Goal: Navigation & Orientation: Find specific page/section

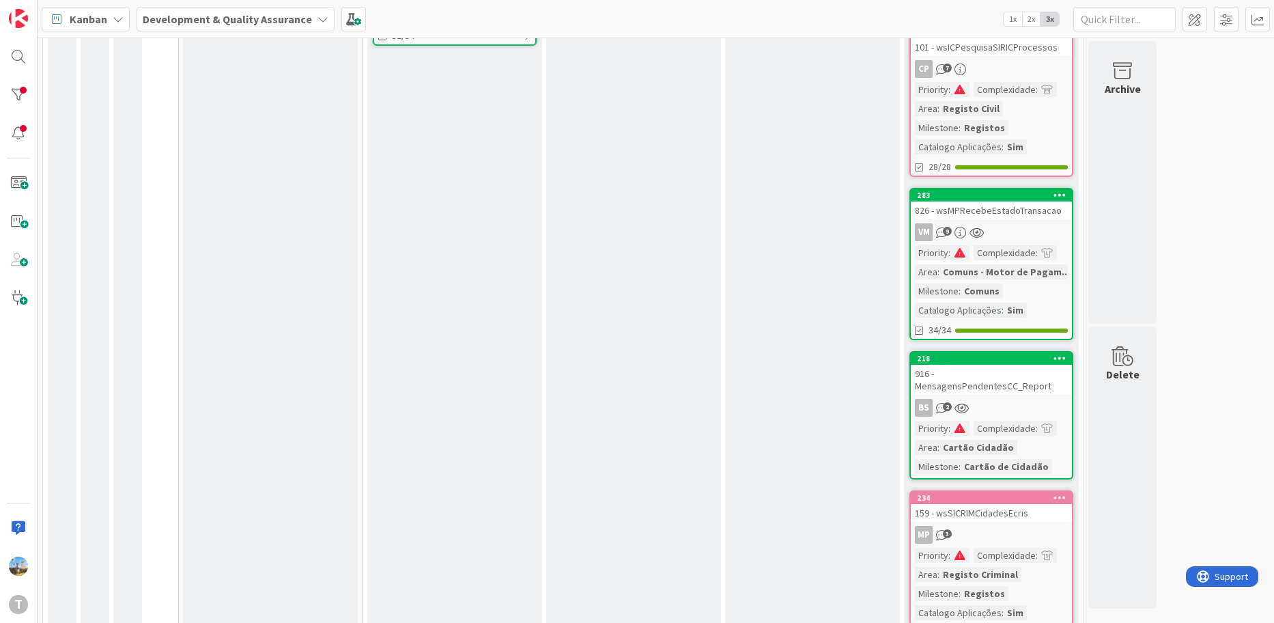
scroll to position [300, 0]
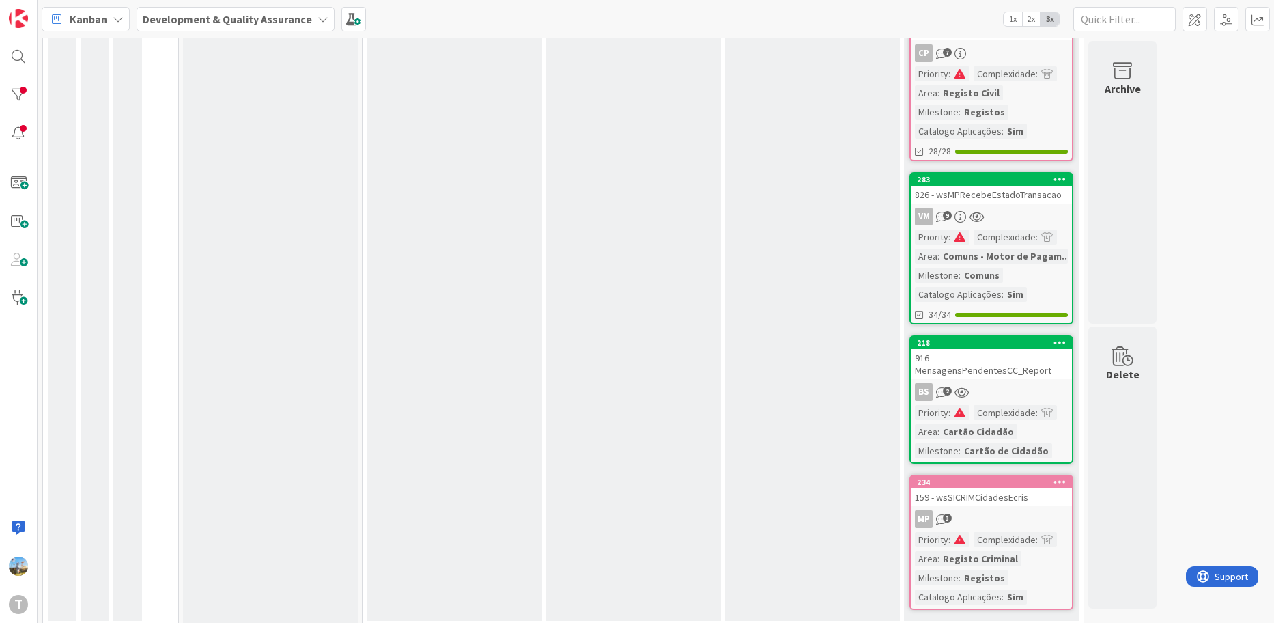
click at [998, 383] on div "BS 2" at bounding box center [991, 392] width 161 height 18
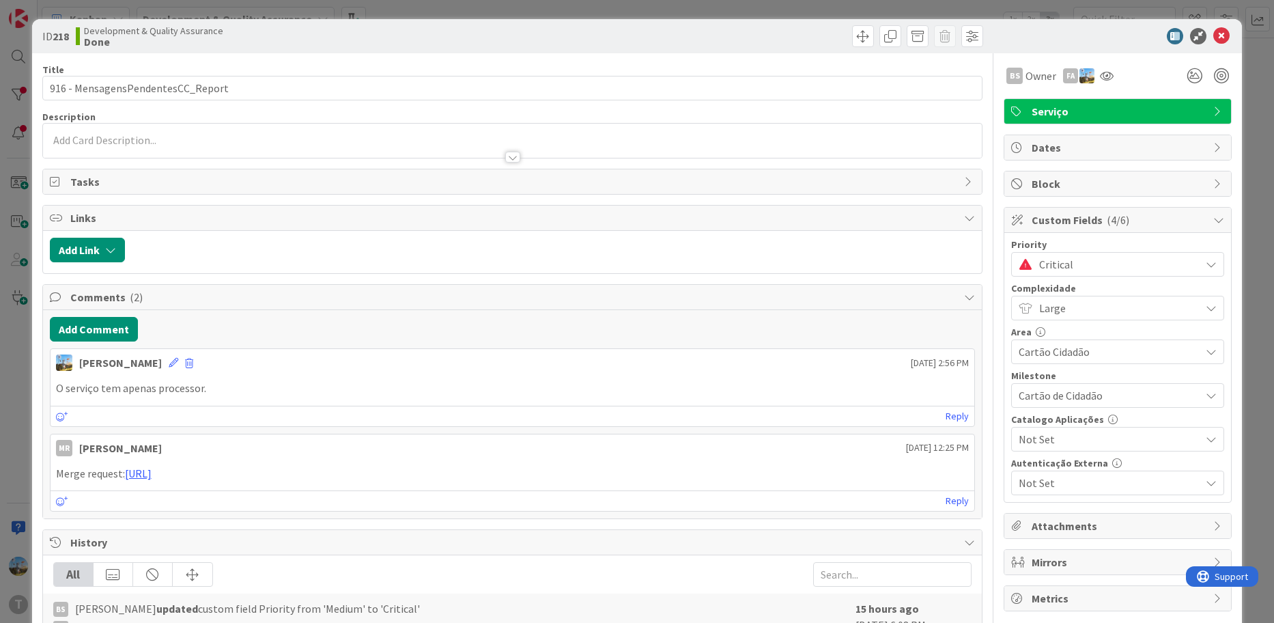
click at [1027, 264] on div "Critical" at bounding box center [1117, 264] width 213 height 25
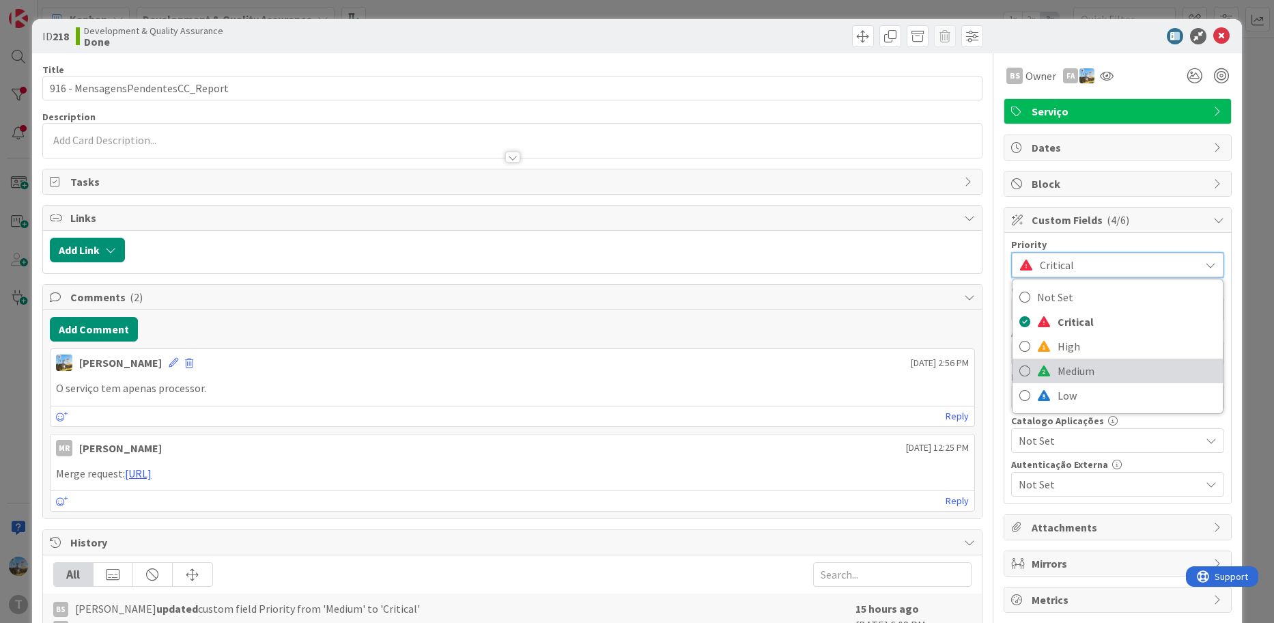
click at [1038, 371] on span at bounding box center [1044, 370] width 14 height 11
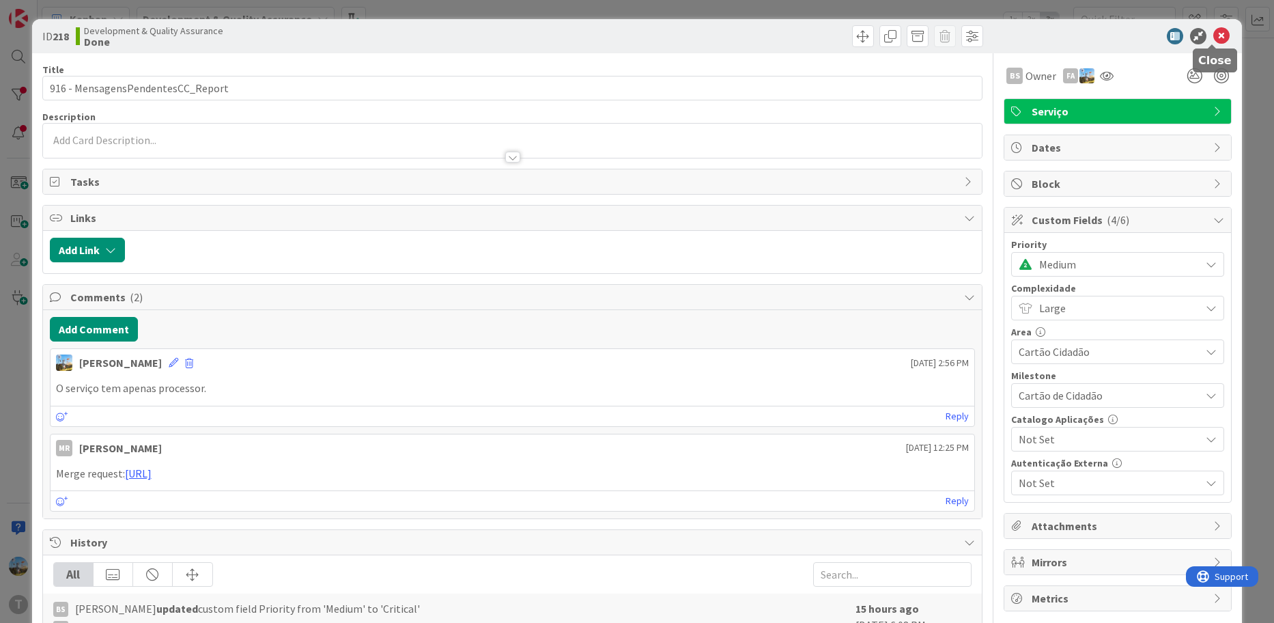
click at [1213, 34] on icon at bounding box center [1221, 36] width 16 height 16
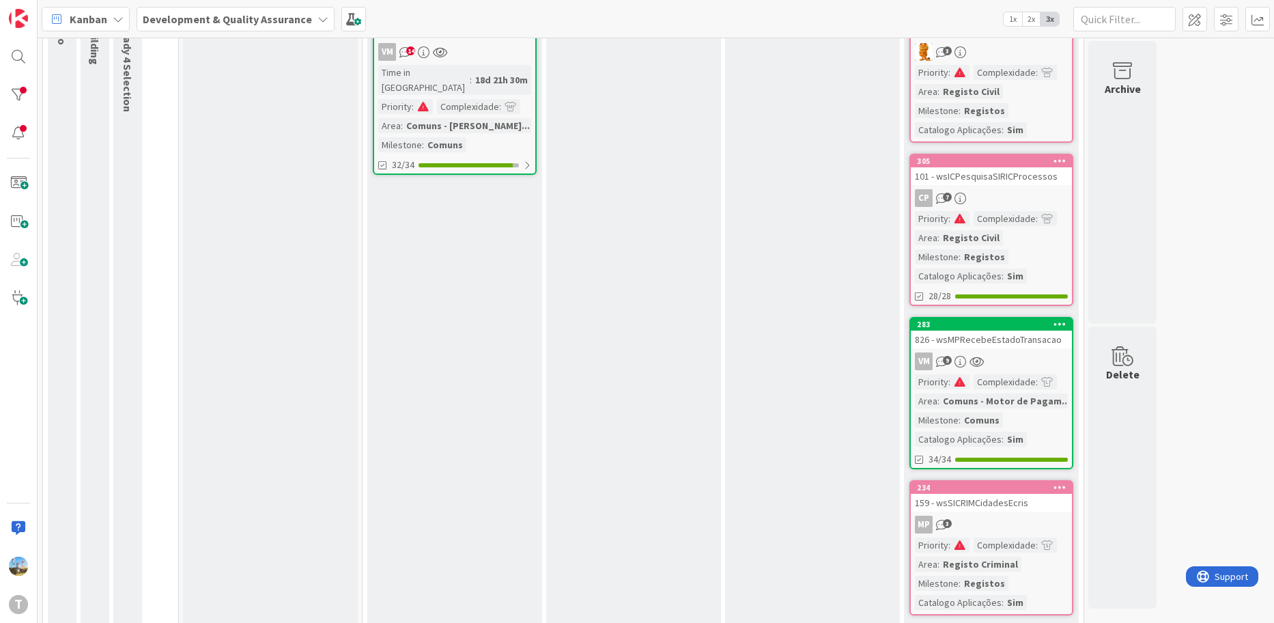
scroll to position [173, 0]
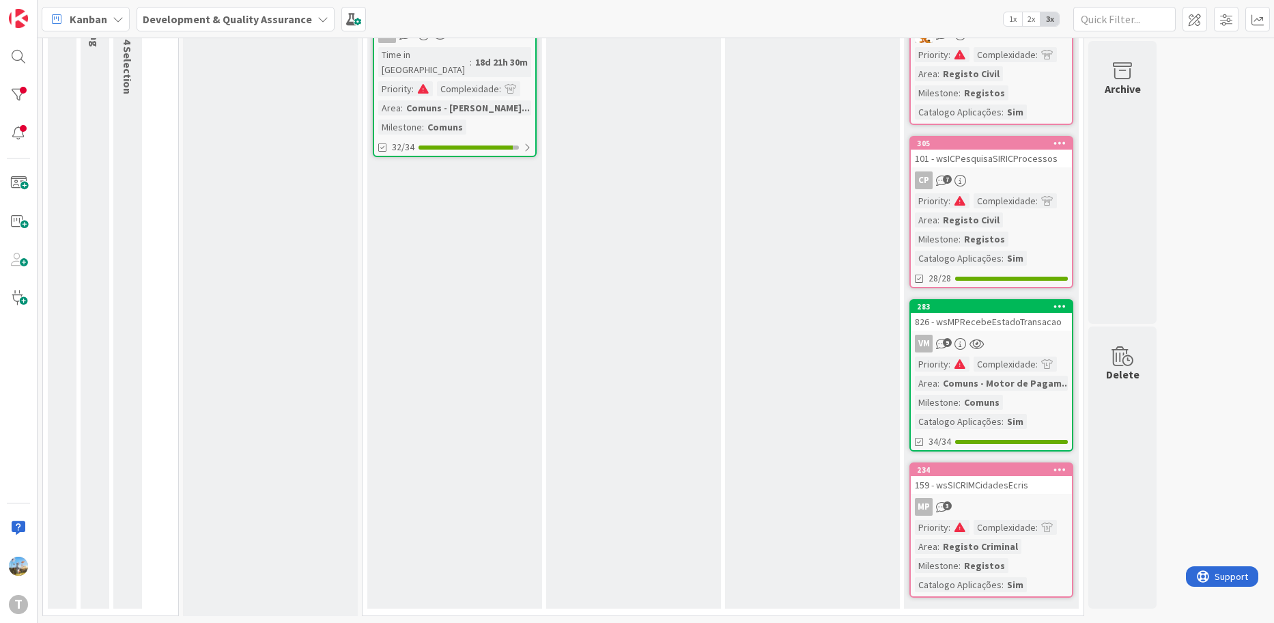
click at [1021, 327] on div "826 - wsMPRecebeEstadoTransacao" at bounding box center [991, 322] width 161 height 18
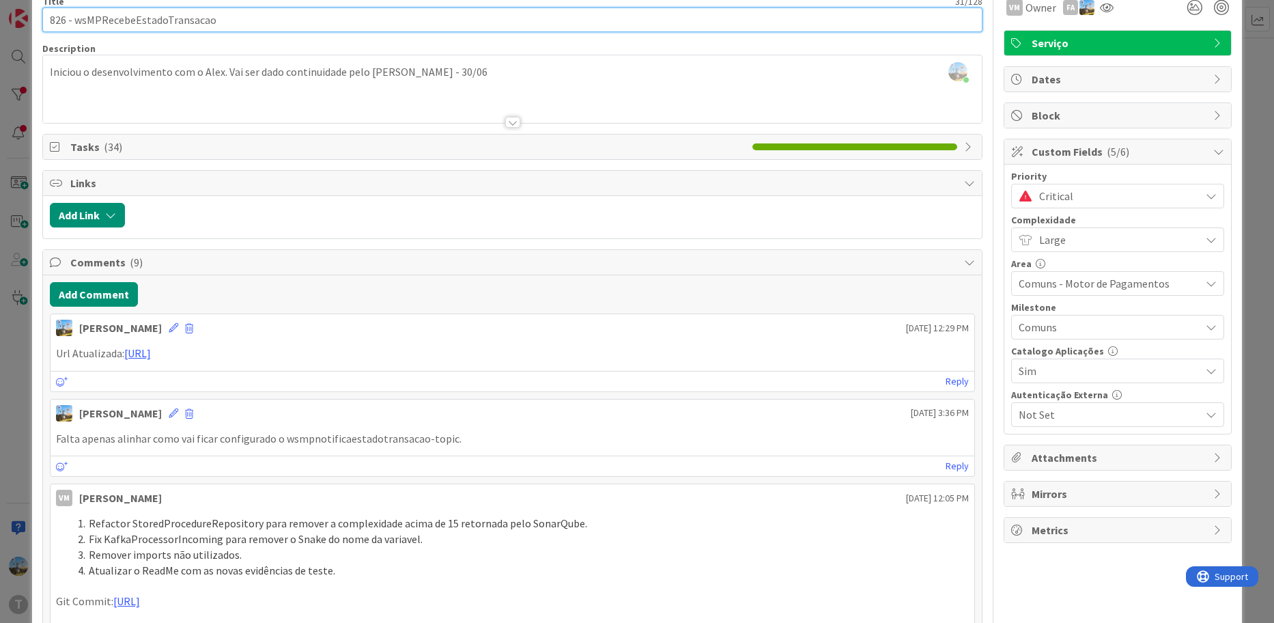
drag, startPoint x: 238, startPoint y: 31, endPoint x: 72, endPoint y: 20, distance: 165.6
click at [72, 20] on input "826 - wsMPRecebeEstadoTransacao" at bounding box center [512, 20] width 941 height 25
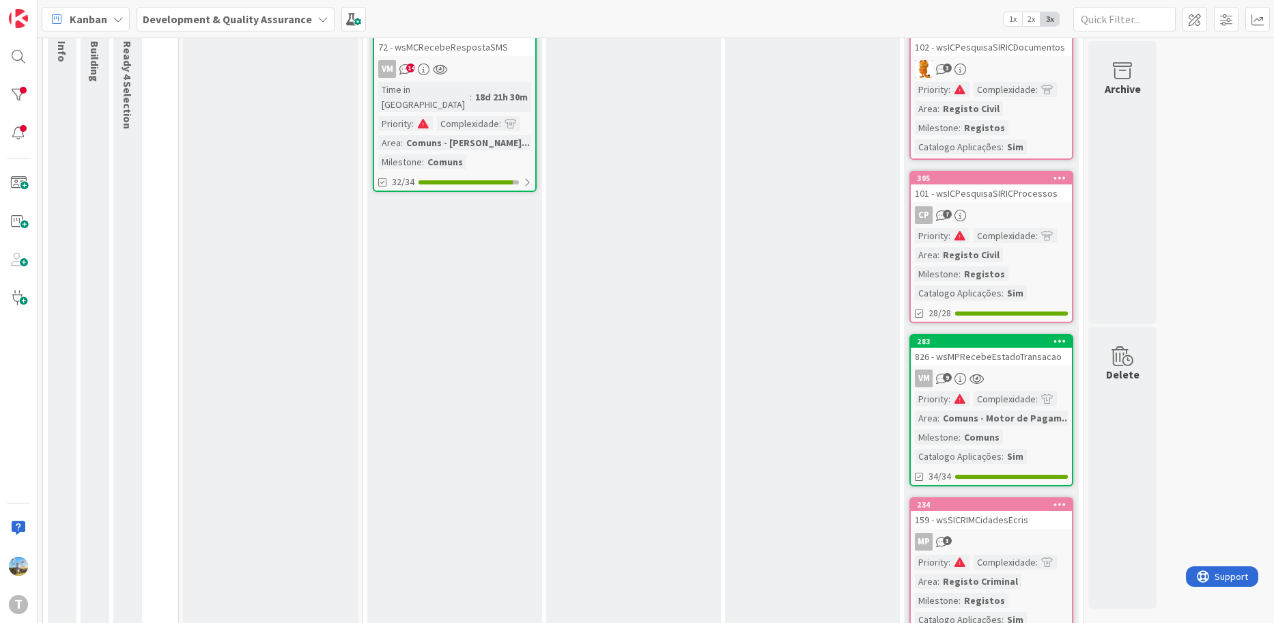
scroll to position [37, 0]
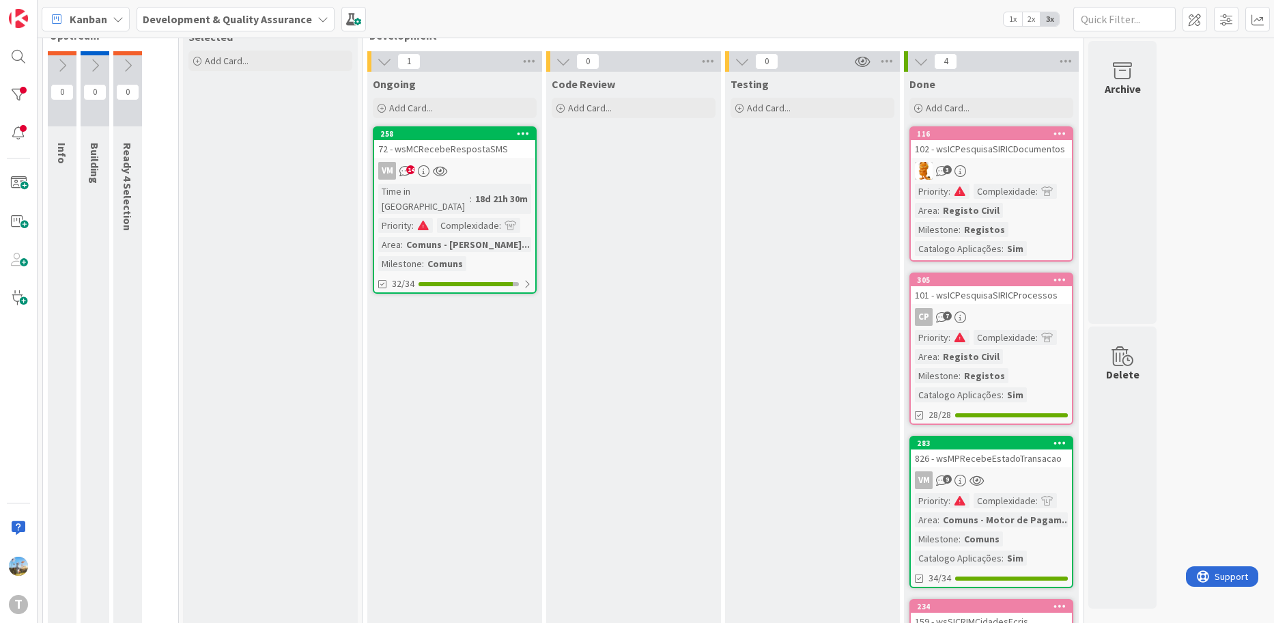
click at [1008, 339] on div "Complexidade" at bounding box center [1004, 337] width 62 height 15
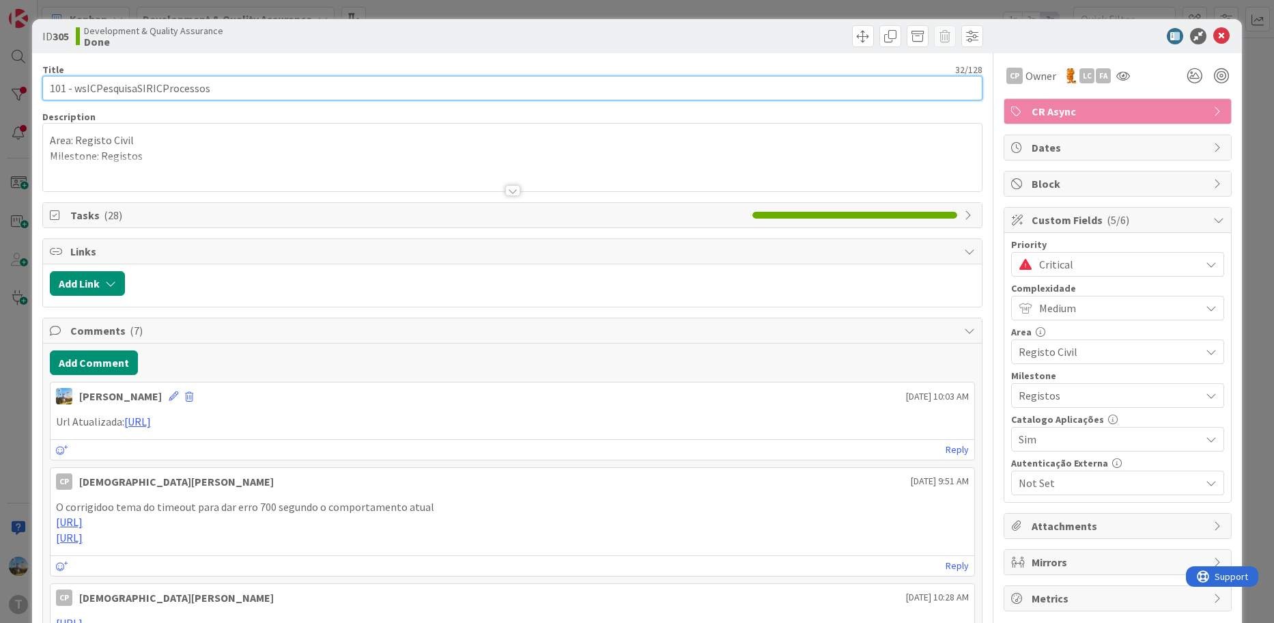
drag, startPoint x: 228, startPoint y: 95, endPoint x: 76, endPoint y: 93, distance: 152.2
click at [76, 93] on input "101 - wsICPesquisaSIRICProcessos" at bounding box center [512, 88] width 941 height 25
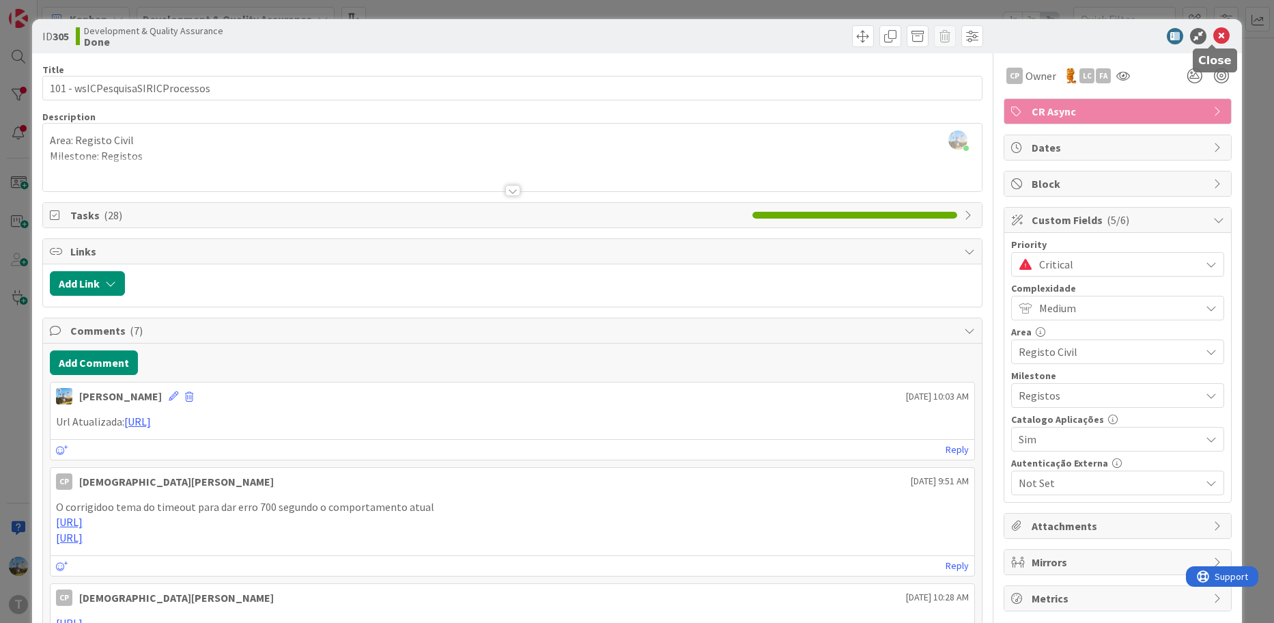
click at [1215, 39] on icon at bounding box center [1221, 36] width 16 height 16
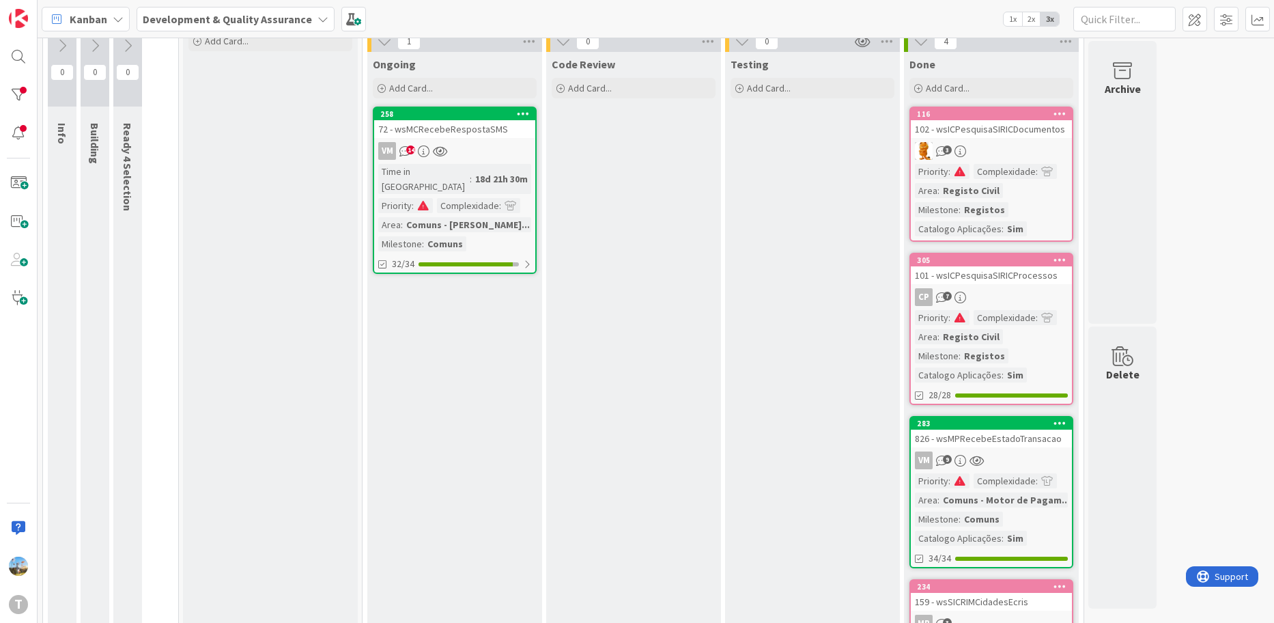
scroll to position [37, 0]
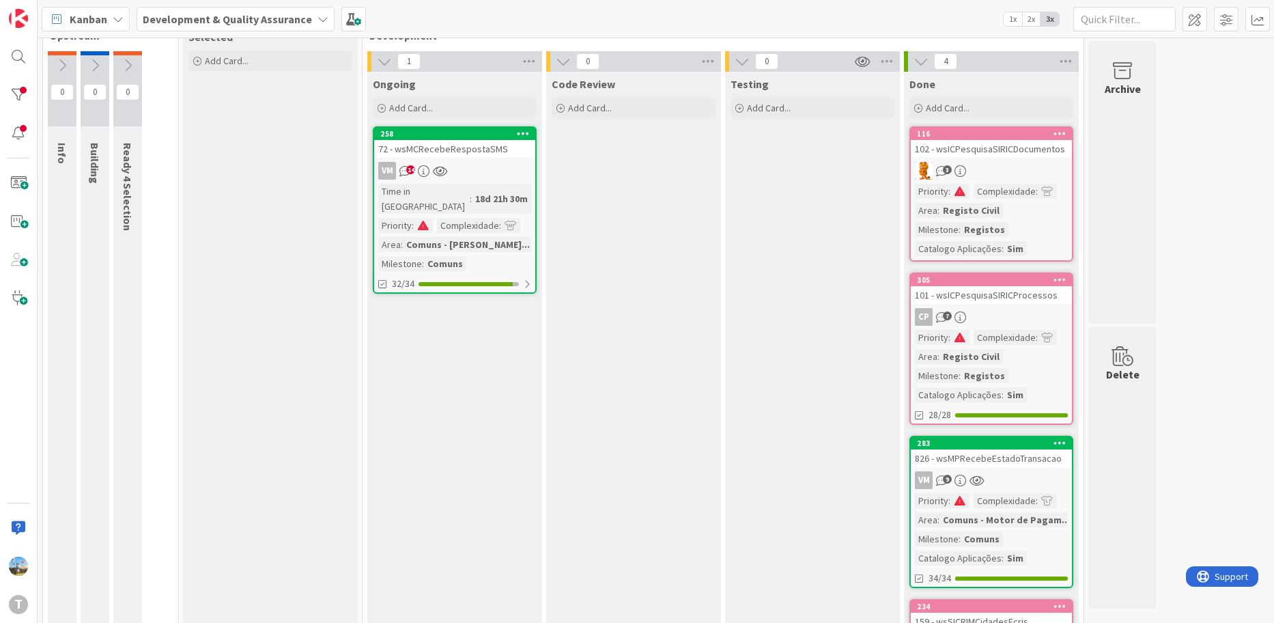
click at [995, 333] on div "Complexidade" at bounding box center [1004, 337] width 62 height 15
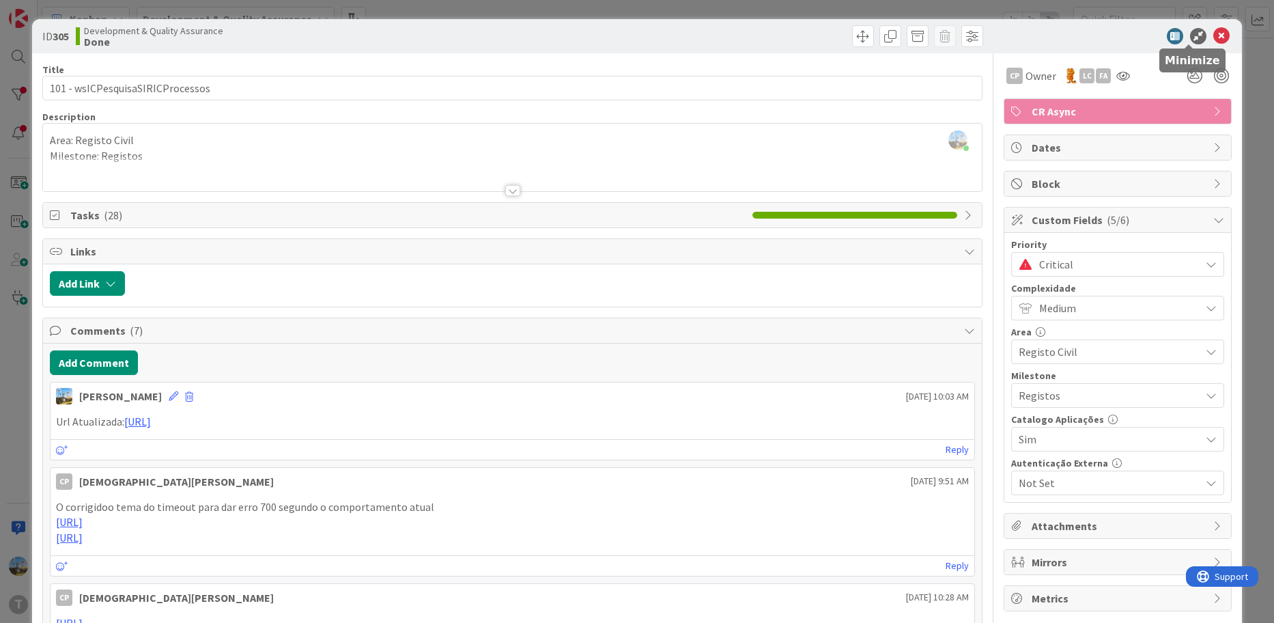
click at [1190, 31] on icon at bounding box center [1198, 36] width 16 height 16
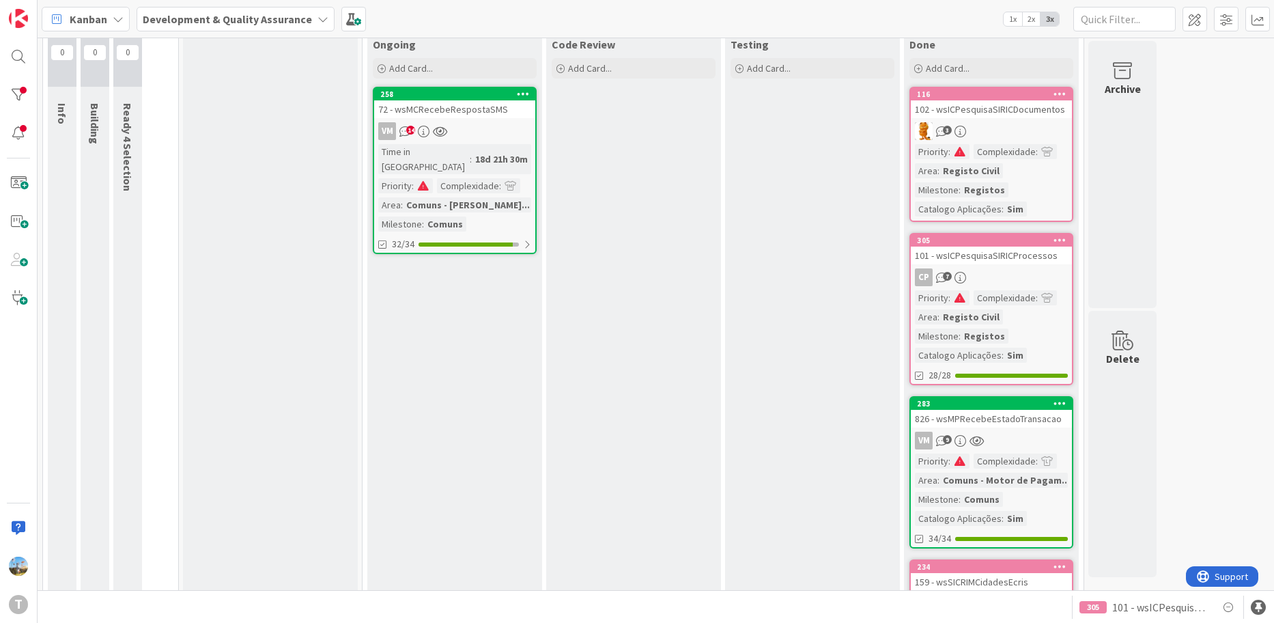
scroll to position [70, 0]
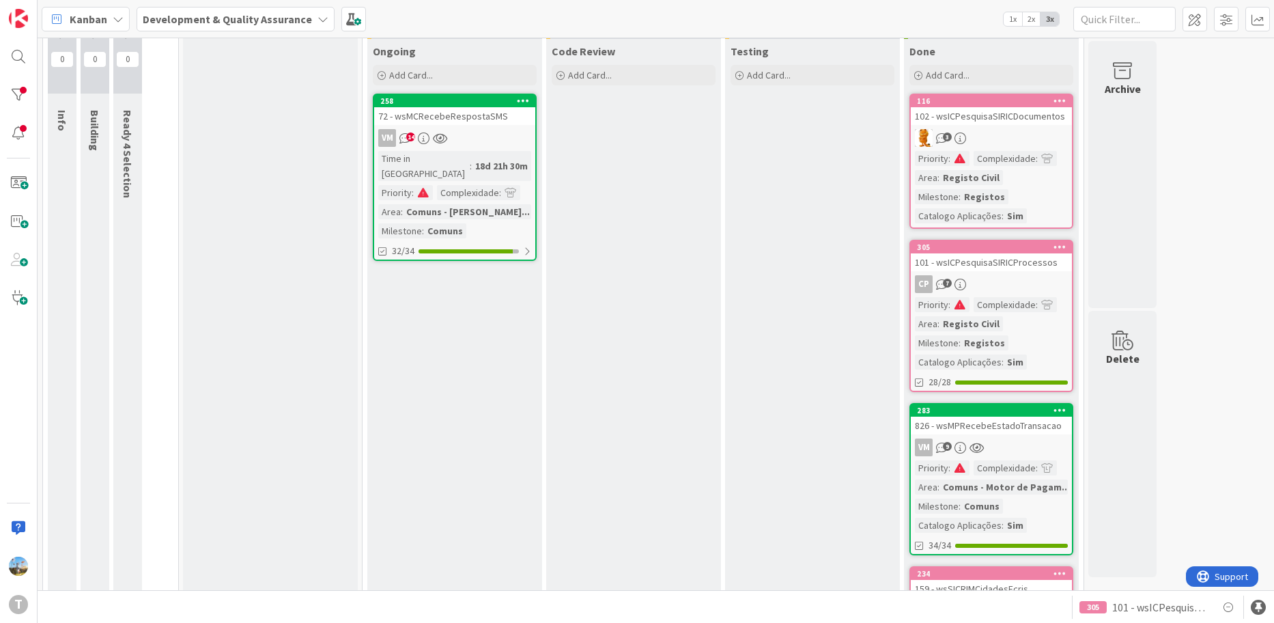
click at [993, 281] on div "CP 7" at bounding box center [991, 284] width 161 height 18
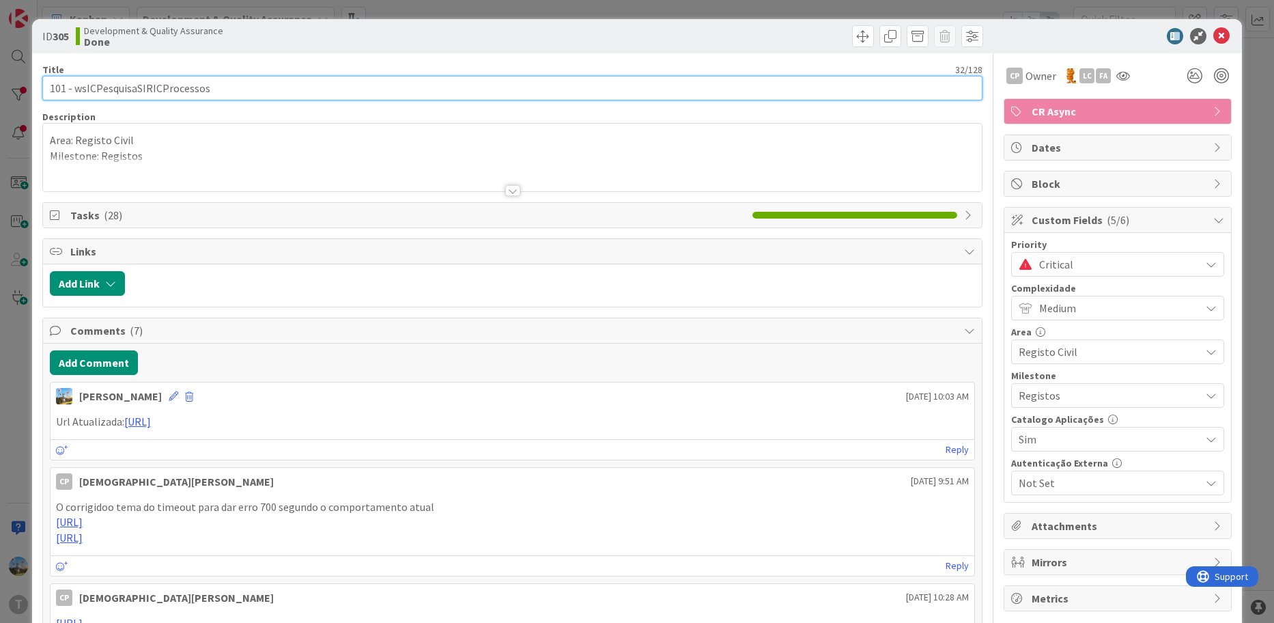
drag, startPoint x: 255, startPoint y: 91, endPoint x: 73, endPoint y: 90, distance: 182.3
click at [73, 90] on input "101 - wsICPesquisaSIRICProcessos" at bounding box center [512, 88] width 941 height 25
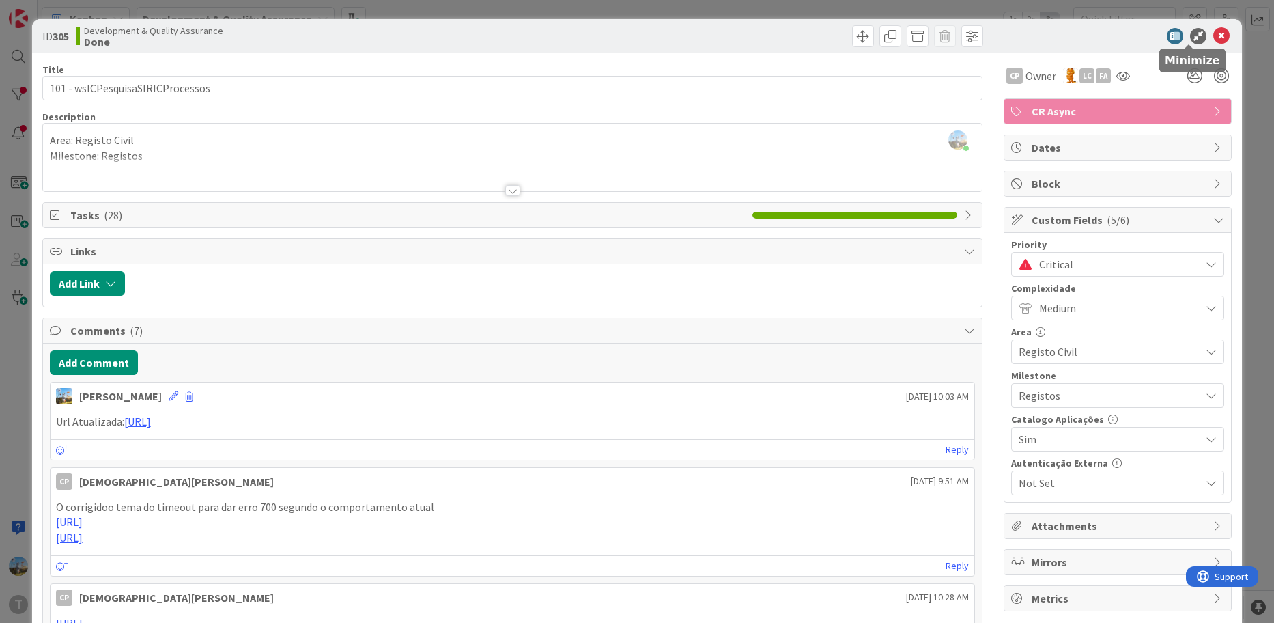
click at [1190, 34] on icon at bounding box center [1198, 36] width 16 height 16
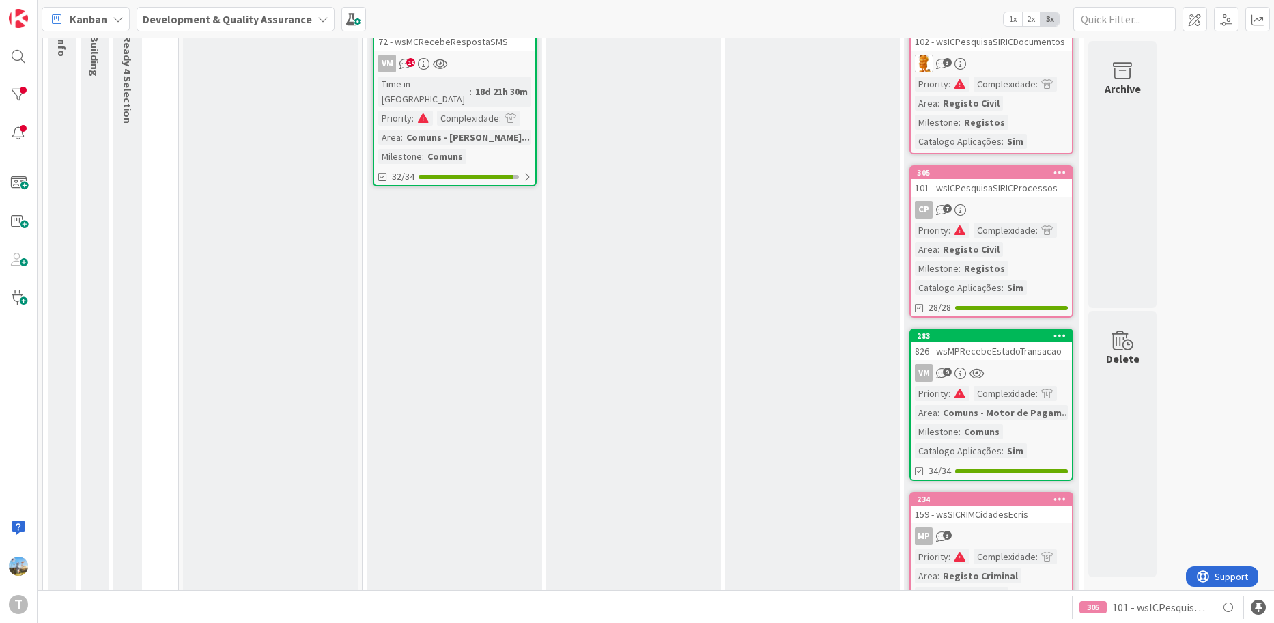
scroll to position [206, 0]
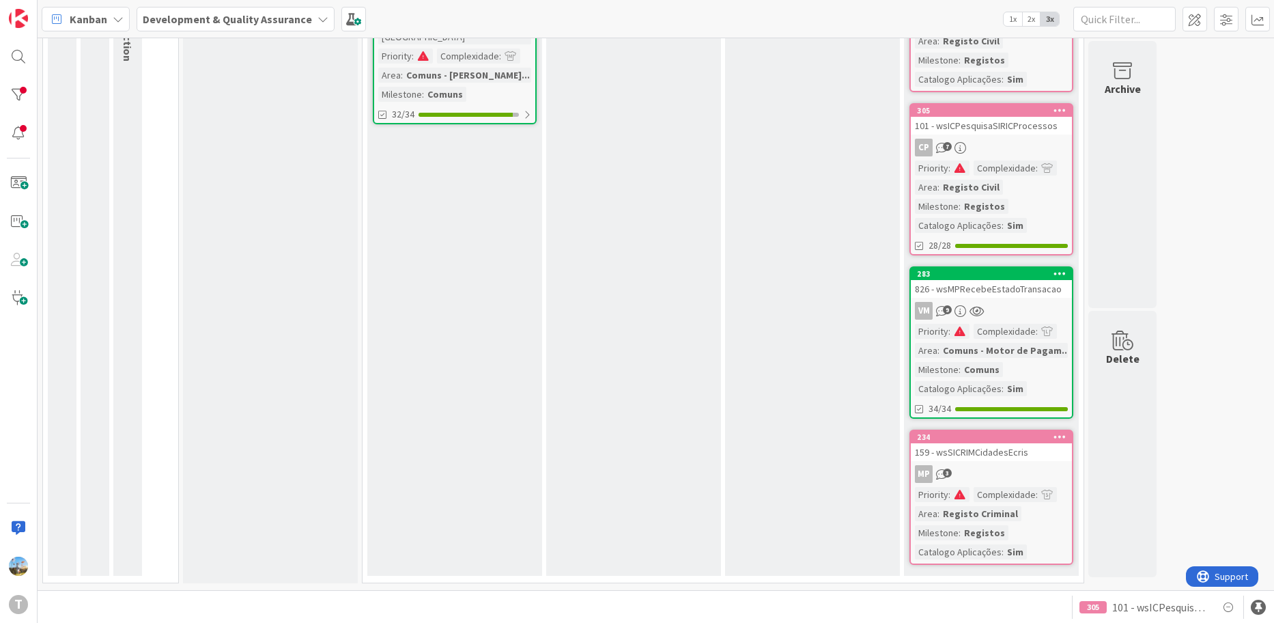
click at [981, 319] on div "283 826 - wsMPRecebeEstadoTransacao VM 9 Priority : Complexidade : Area : Comun…" at bounding box center [991, 342] width 164 height 152
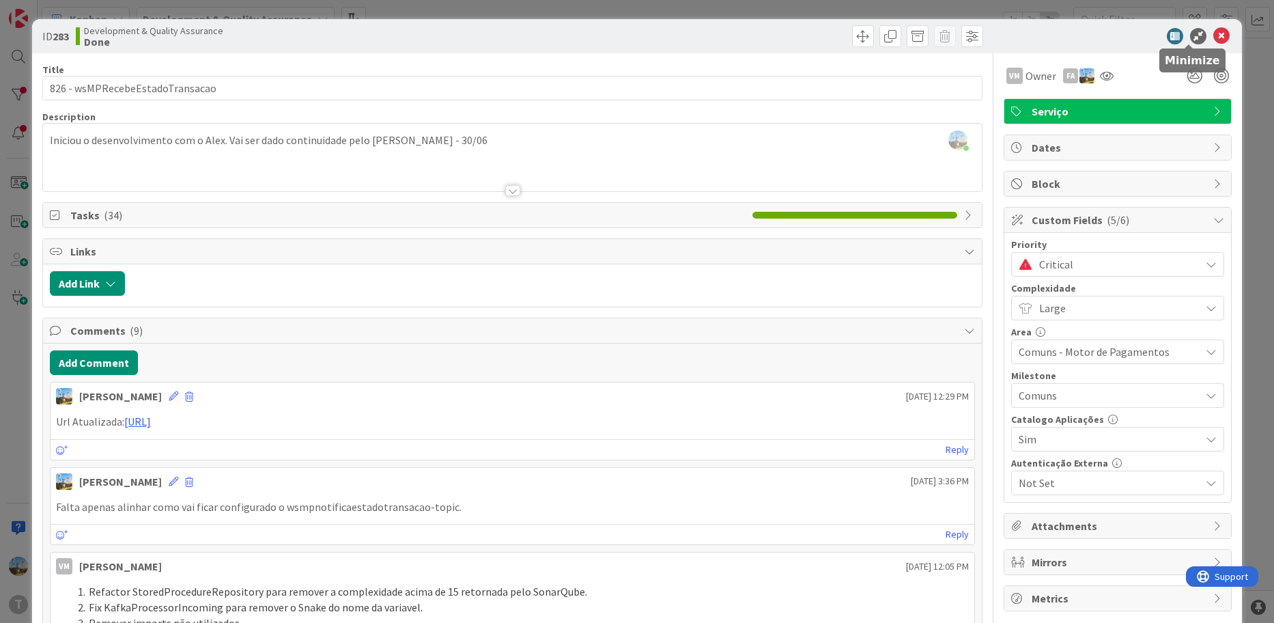
click at [1190, 35] on icon at bounding box center [1198, 36] width 16 height 16
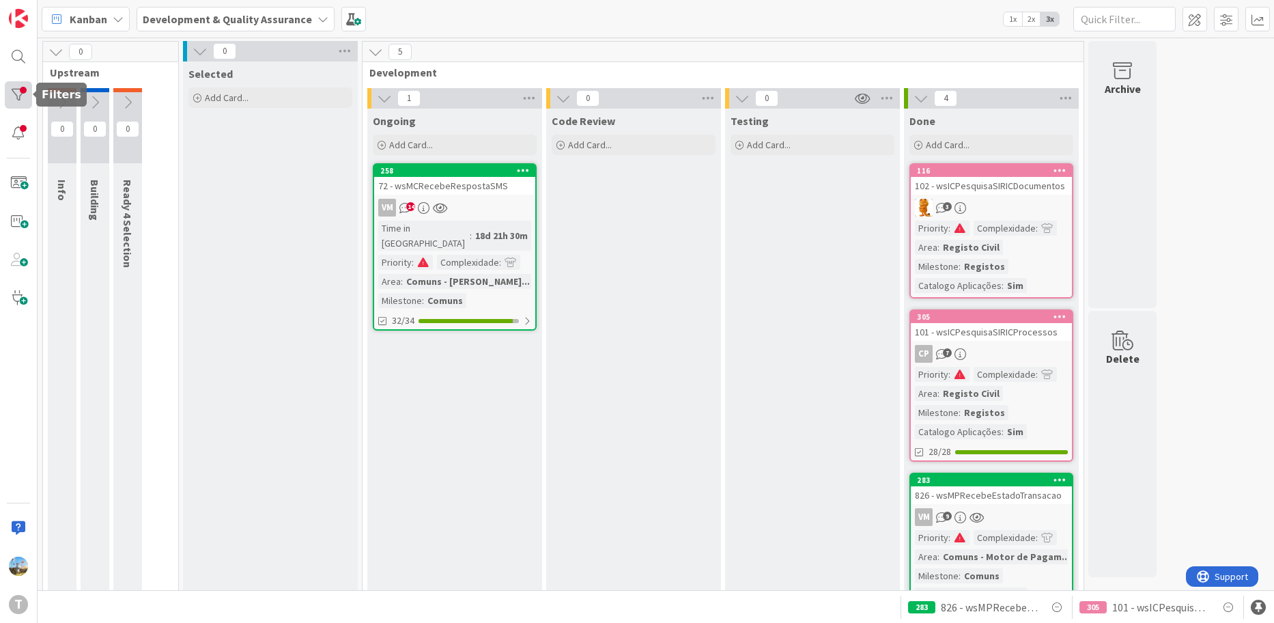
click at [11, 90] on div at bounding box center [18, 94] width 27 height 27
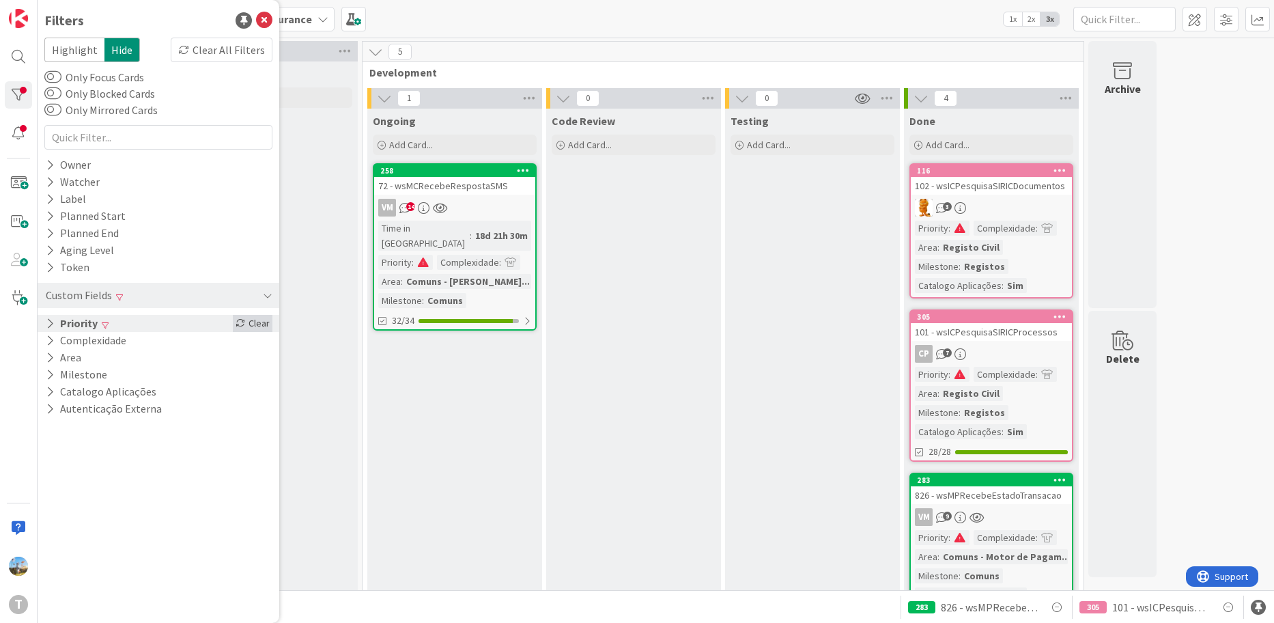
click at [253, 321] on div "Clear" at bounding box center [253, 323] width 40 height 17
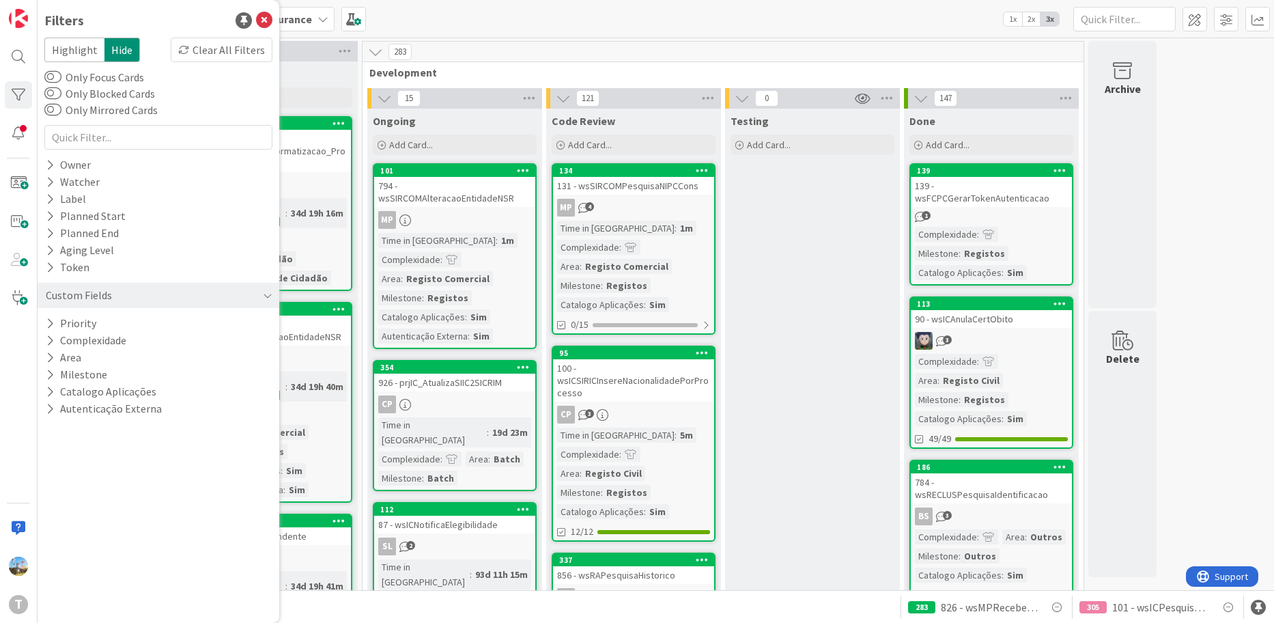
drag, startPoint x: 87, startPoint y: 317, endPoint x: 79, endPoint y: 311, distance: 10.8
click at [79, 311] on div "Custom Fields Priority Complexidade Area Milestone Catalogo Aplicações Autentic…" at bounding box center [158, 346] width 228 height 141
click at [87, 319] on button "Priority" at bounding box center [70, 323] width 53 height 17
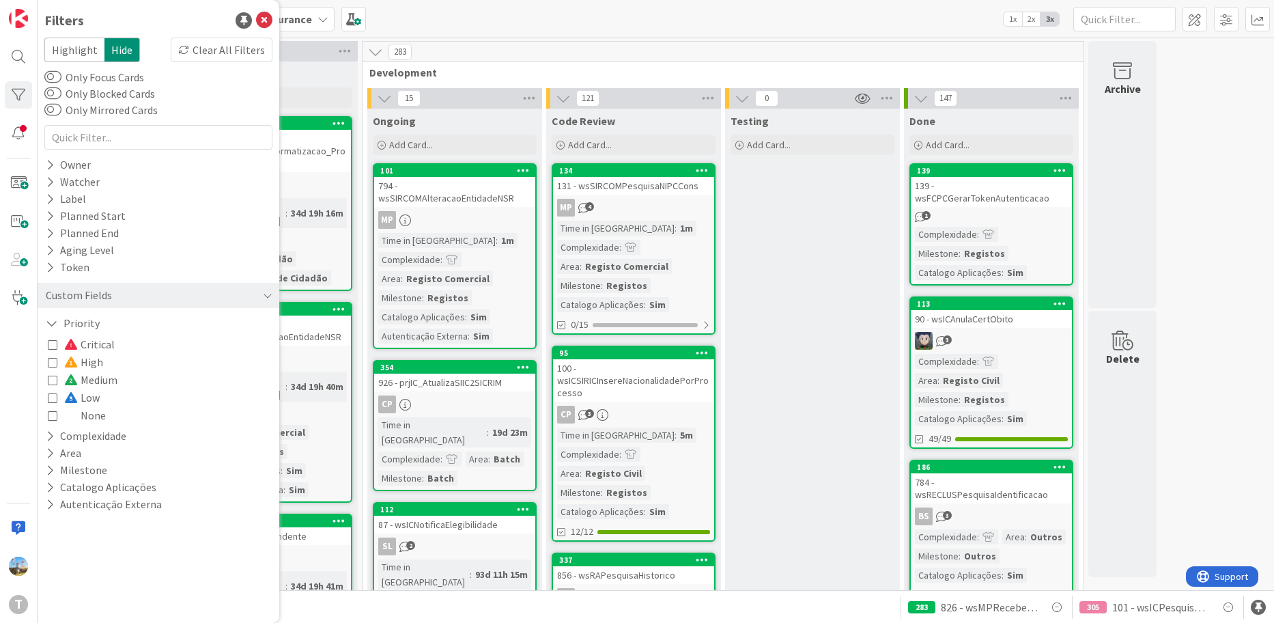
click at [108, 343] on span "Critical" at bounding box center [89, 344] width 51 height 18
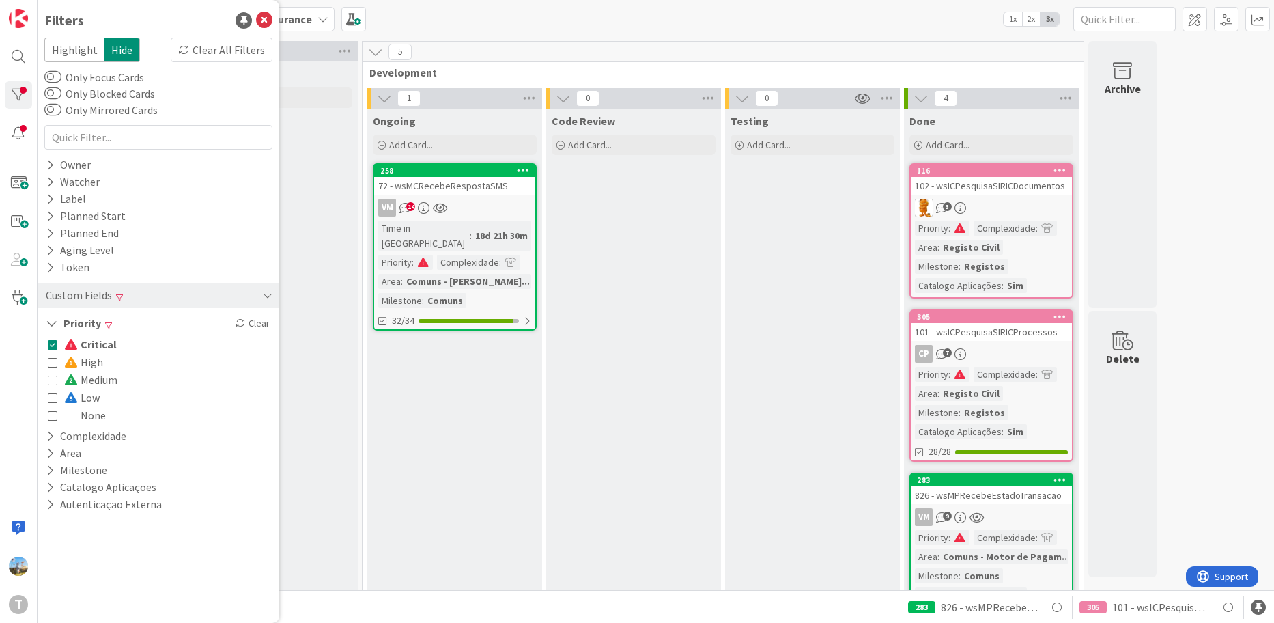
click at [707, 410] on div "Code Review Add Card..." at bounding box center [633, 445] width 175 height 673
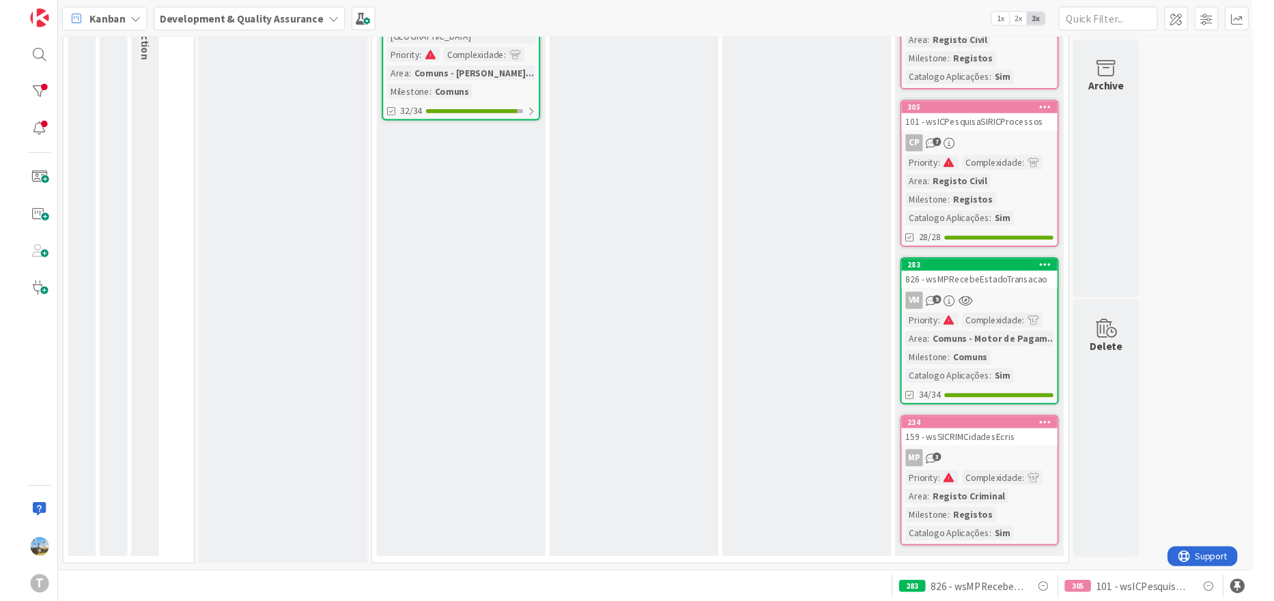
scroll to position [206, 0]
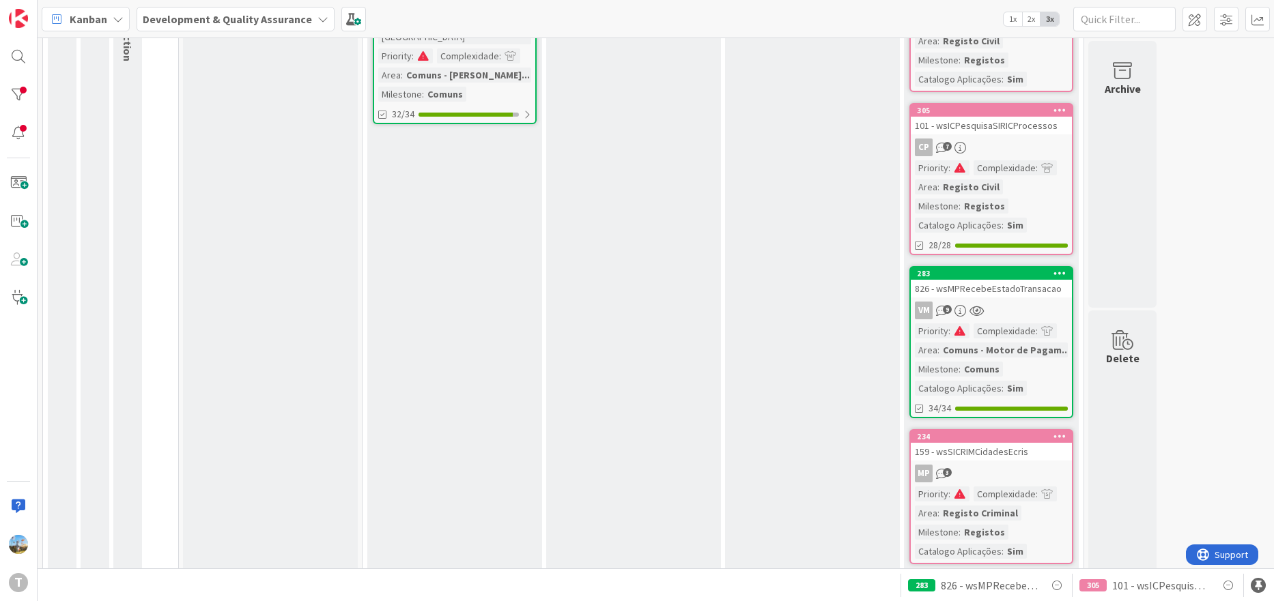
click at [1033, 132] on div "101 - wsICPesquisaSIRICProcessos" at bounding box center [991, 126] width 161 height 18
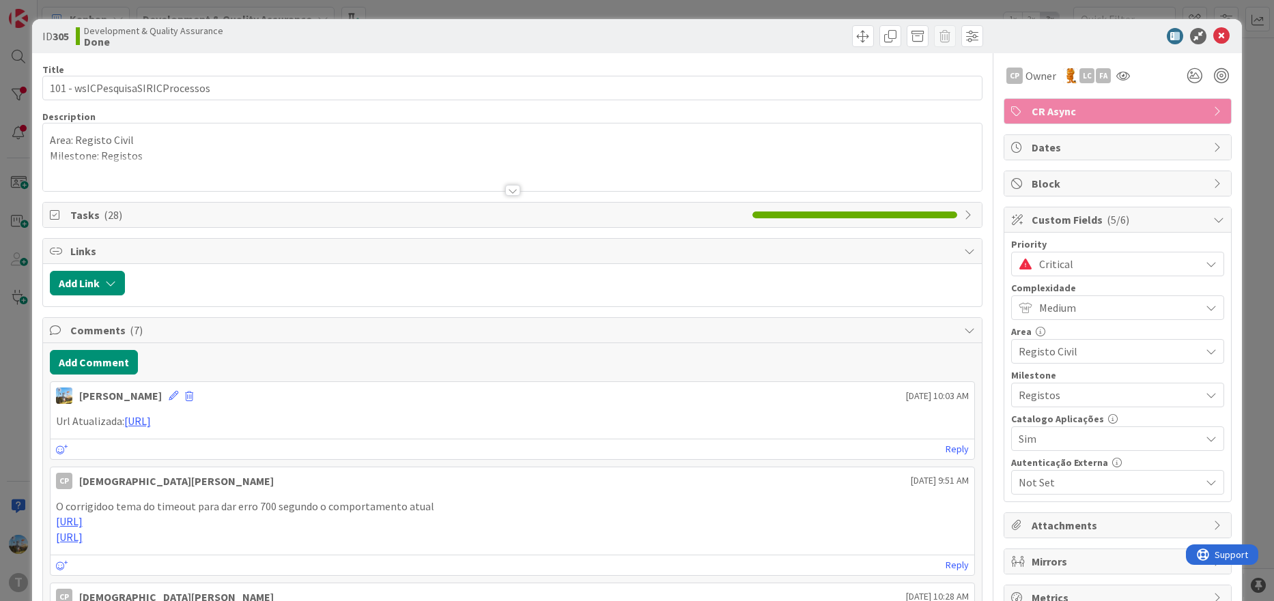
click at [1099, 264] on span "Critical" at bounding box center [1116, 264] width 154 height 19
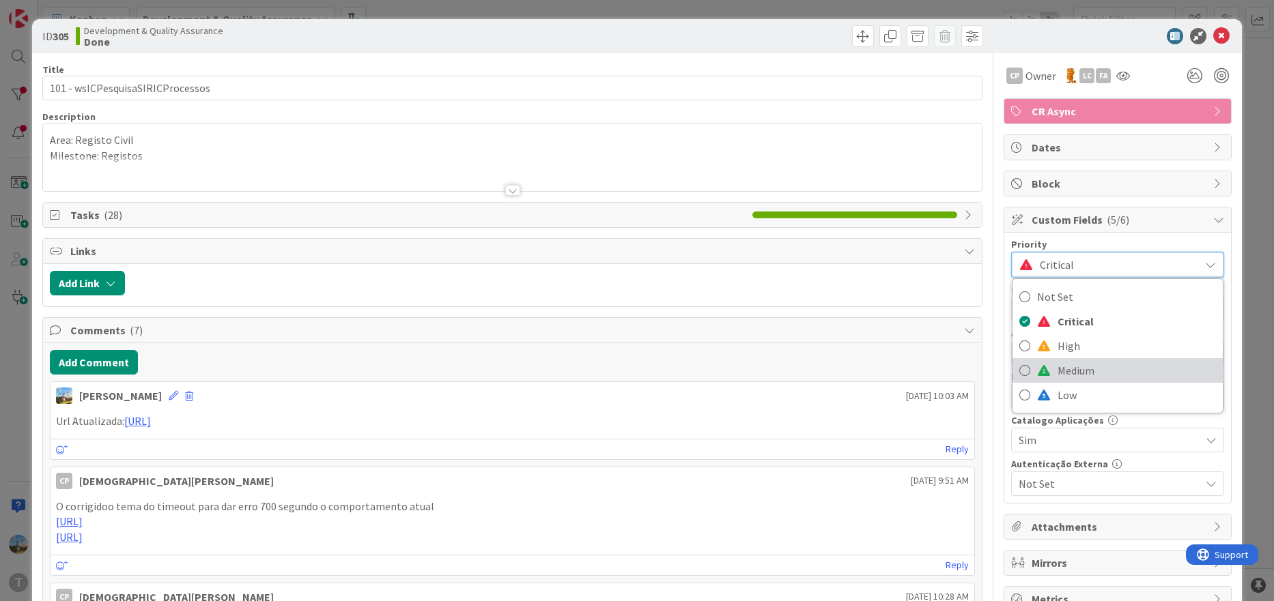
click at [1082, 366] on span "Medium" at bounding box center [1136, 370] width 158 height 20
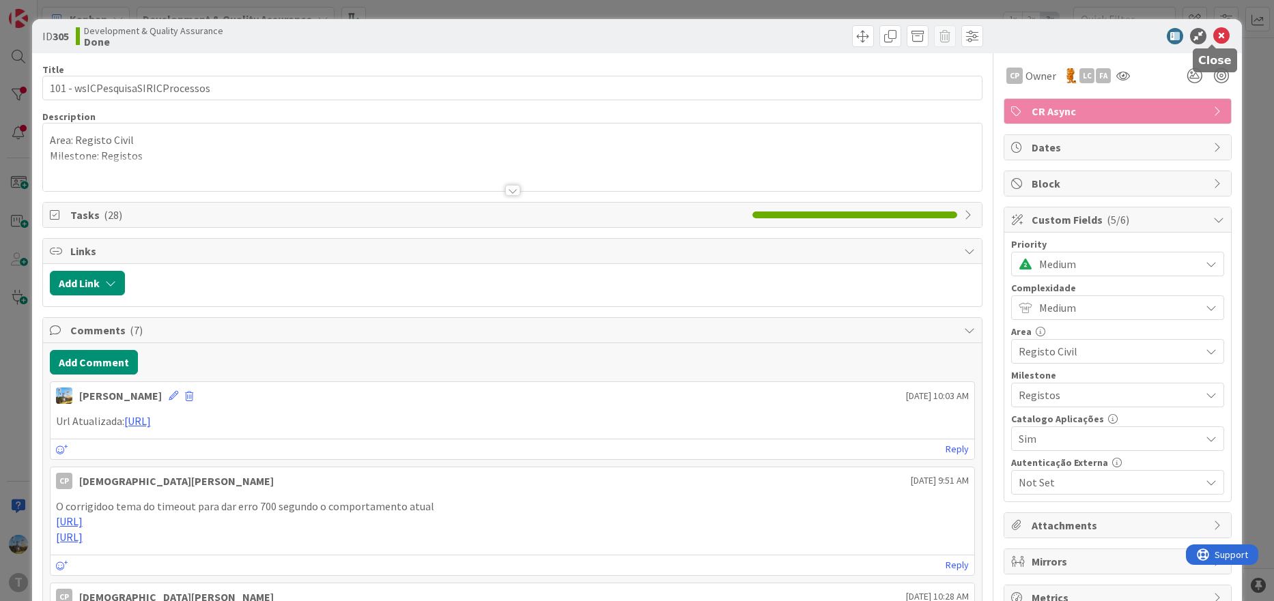
click at [1213, 35] on icon at bounding box center [1221, 36] width 16 height 16
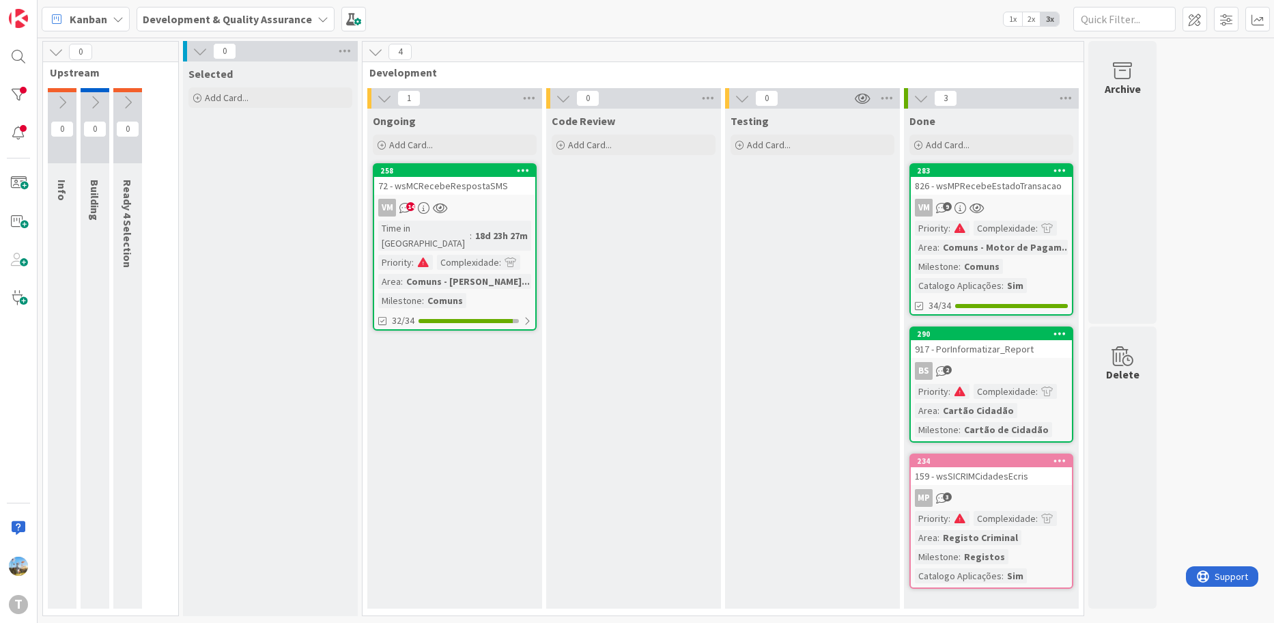
click at [1014, 376] on div "BS 2" at bounding box center [991, 371] width 161 height 18
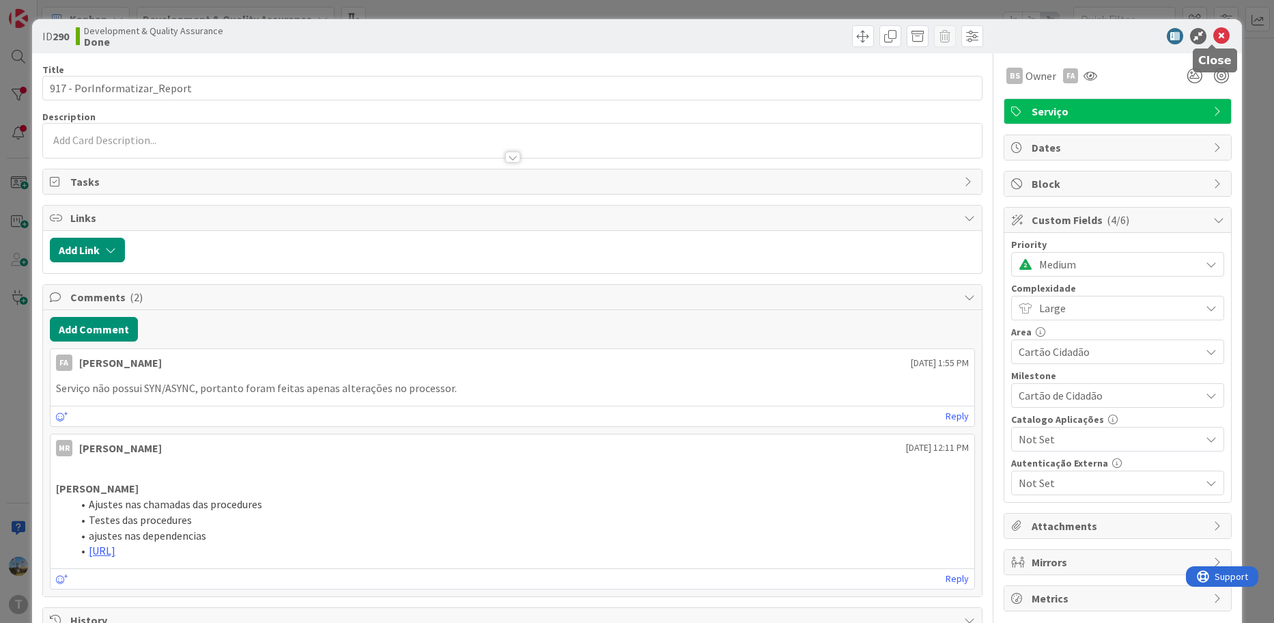
click at [1213, 38] on icon at bounding box center [1221, 36] width 16 height 16
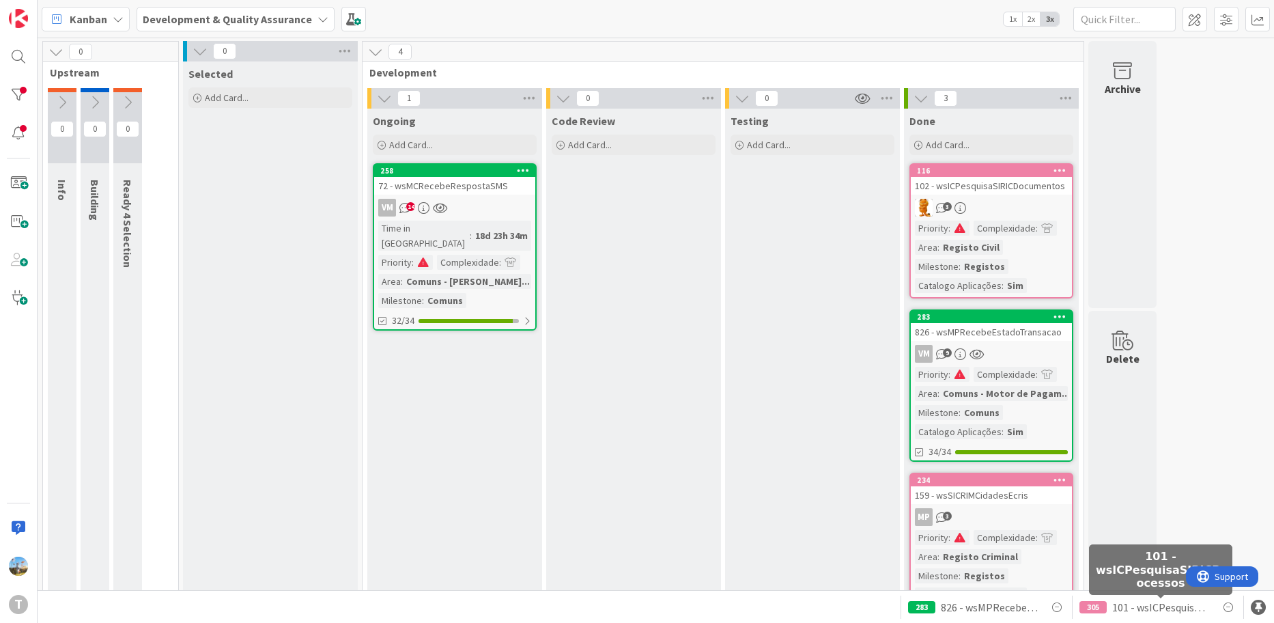
click at [1169, 601] on span "101 - wsICPesquisaSIRICProcessos" at bounding box center [1160, 607] width 97 height 16
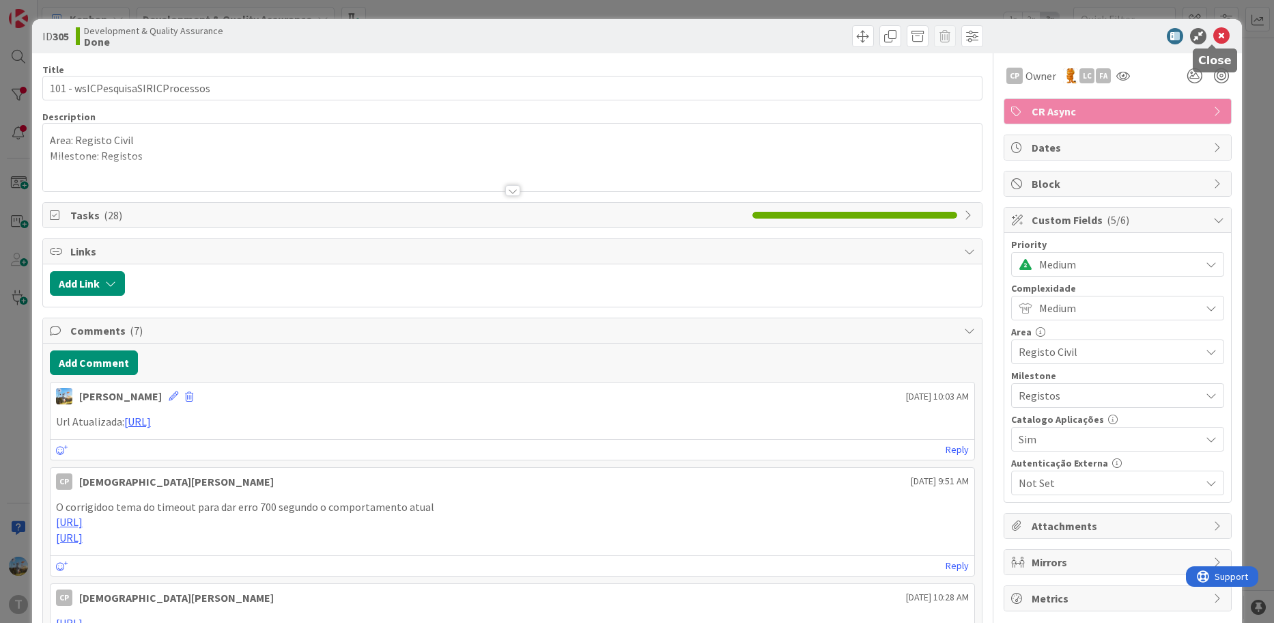
click at [1213, 40] on icon at bounding box center [1221, 36] width 16 height 16
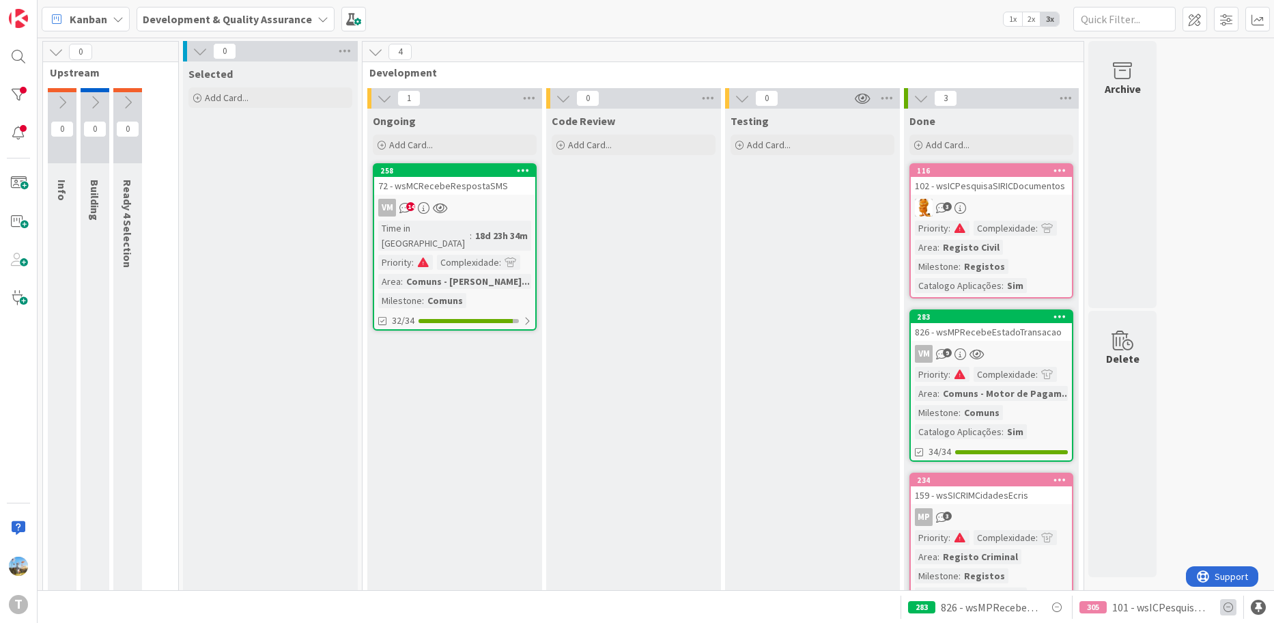
click at [1229, 608] on icon at bounding box center [1228, 607] width 16 height 16
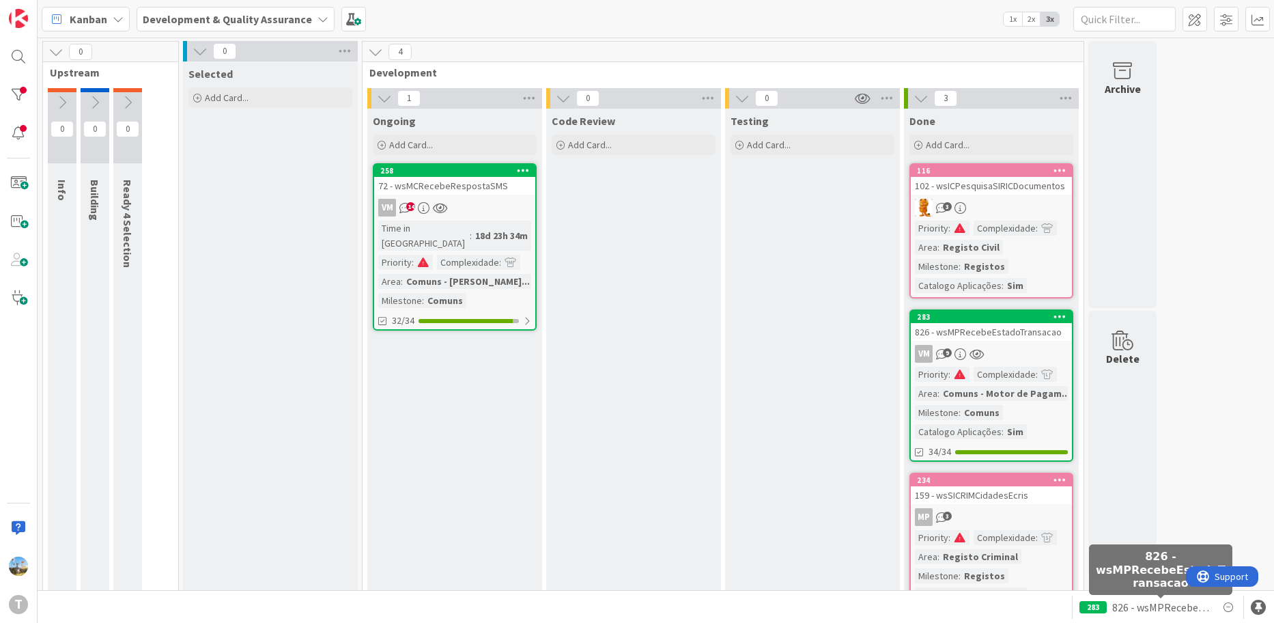
click at [1167, 607] on span "826 - wsMPRecebeEstadoTransacao" at bounding box center [1160, 607] width 97 height 16
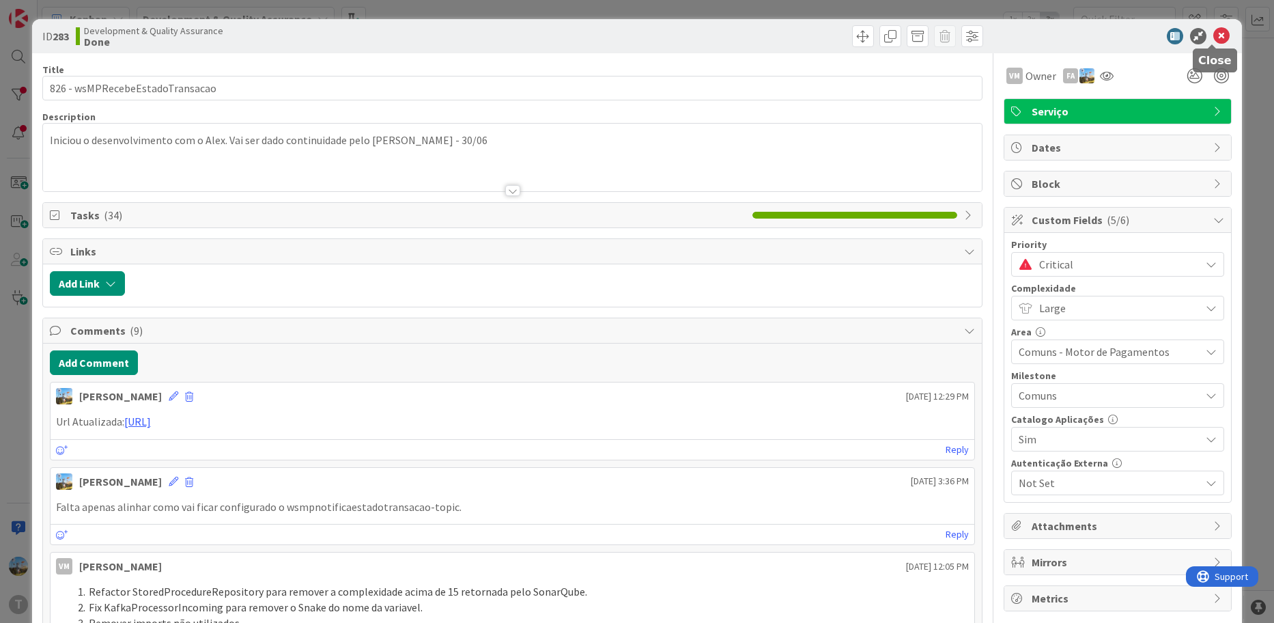
click at [1213, 32] on icon at bounding box center [1221, 36] width 16 height 16
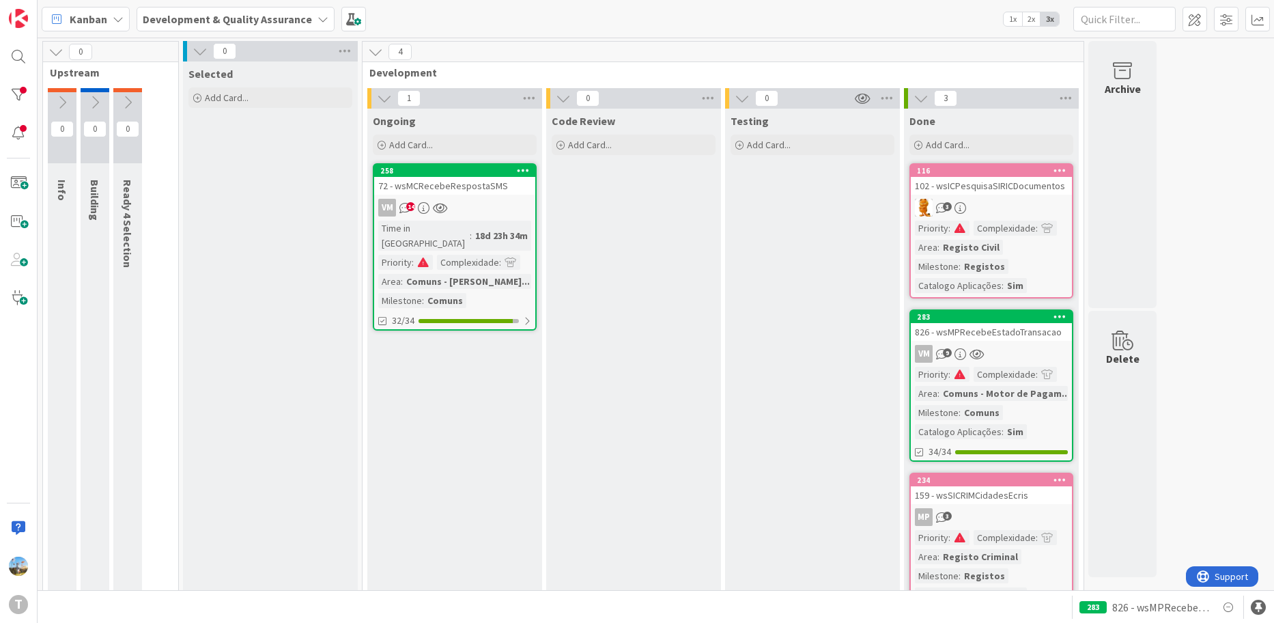
click at [1019, 350] on div "VM 9" at bounding box center [991, 354] width 161 height 18
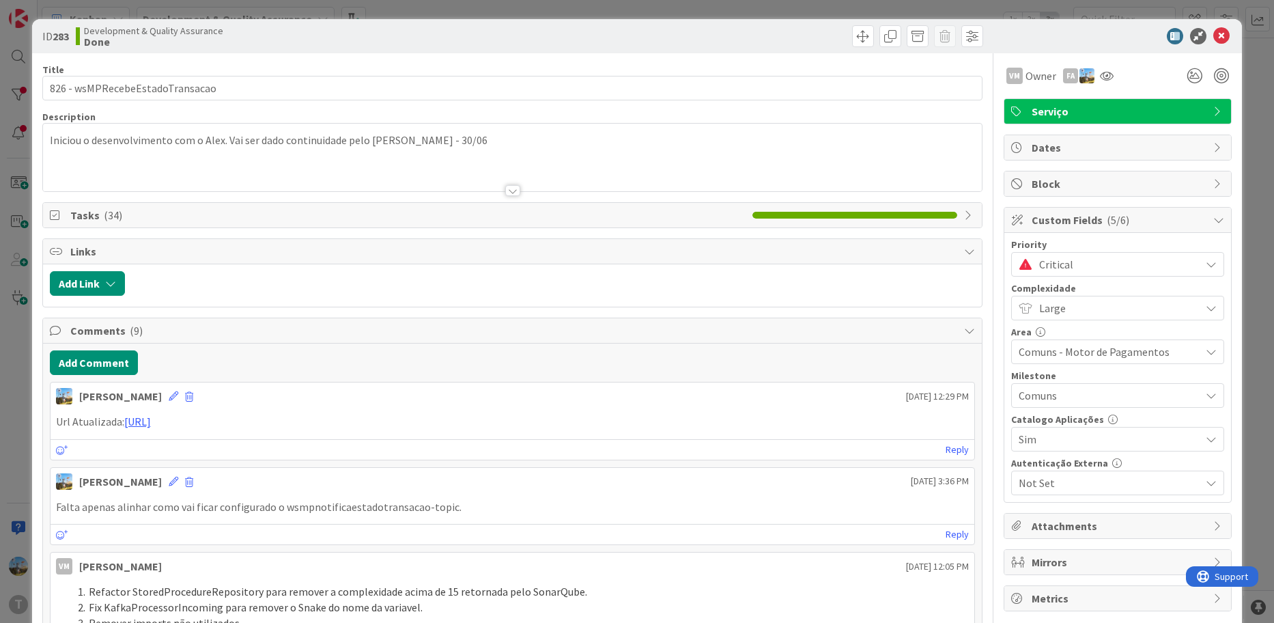
click at [1057, 266] on span "Critical" at bounding box center [1116, 264] width 154 height 19
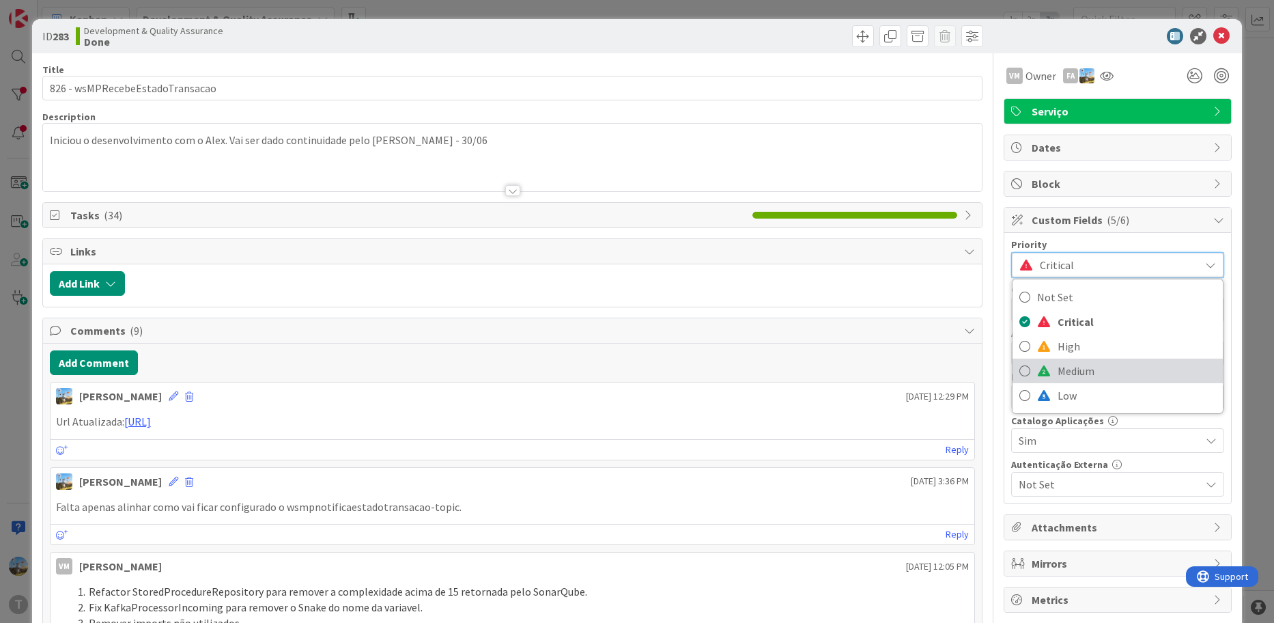
click at [1057, 377] on span "Medium" at bounding box center [1136, 370] width 158 height 20
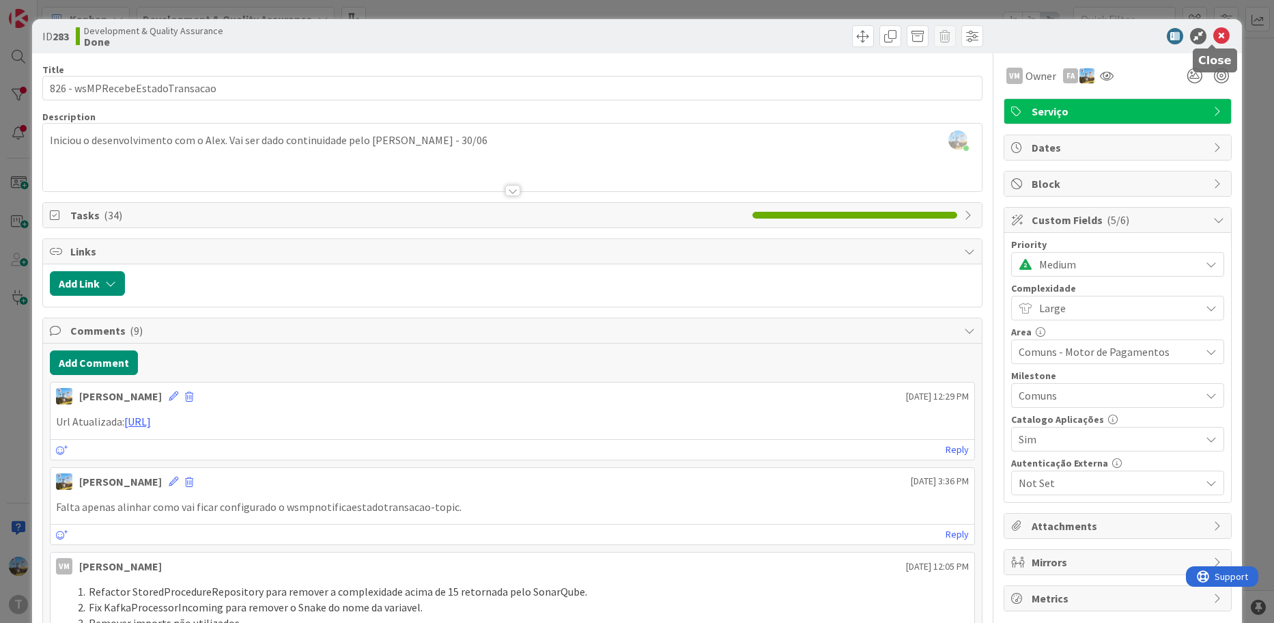
click at [1213, 34] on icon at bounding box center [1221, 36] width 16 height 16
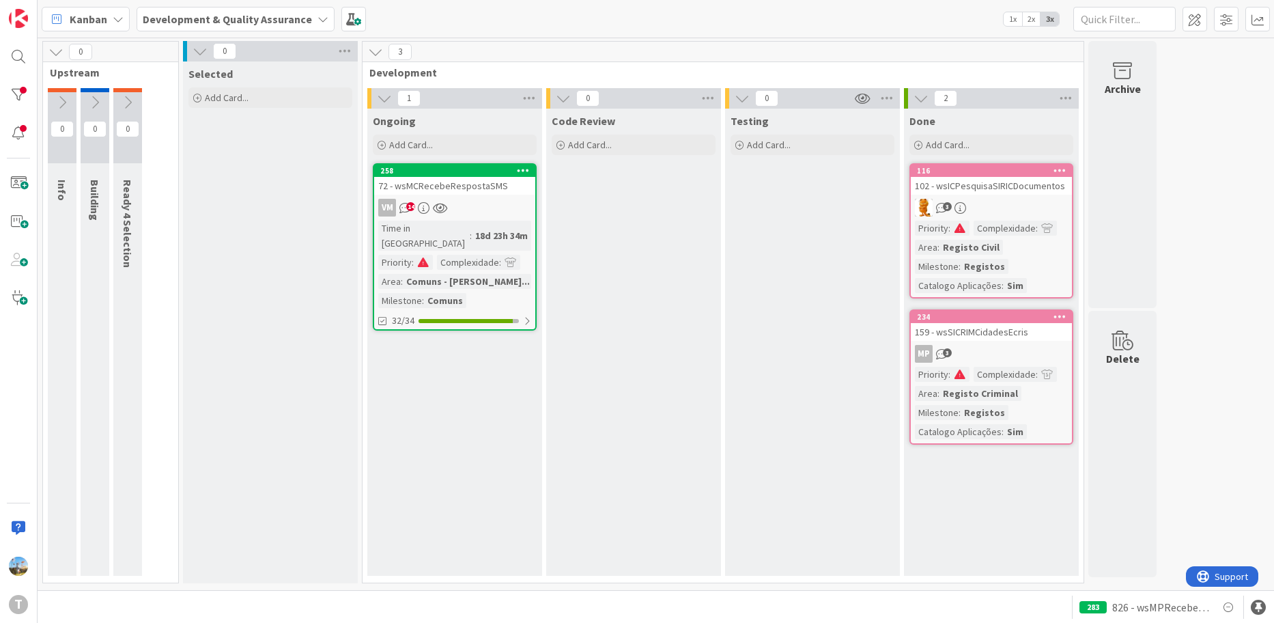
click at [780, 392] on div "Testing Add Card..." at bounding box center [812, 342] width 175 height 467
click at [1010, 194] on div "102 - wsICPesquisaSIRICDocumentos" at bounding box center [991, 186] width 161 height 18
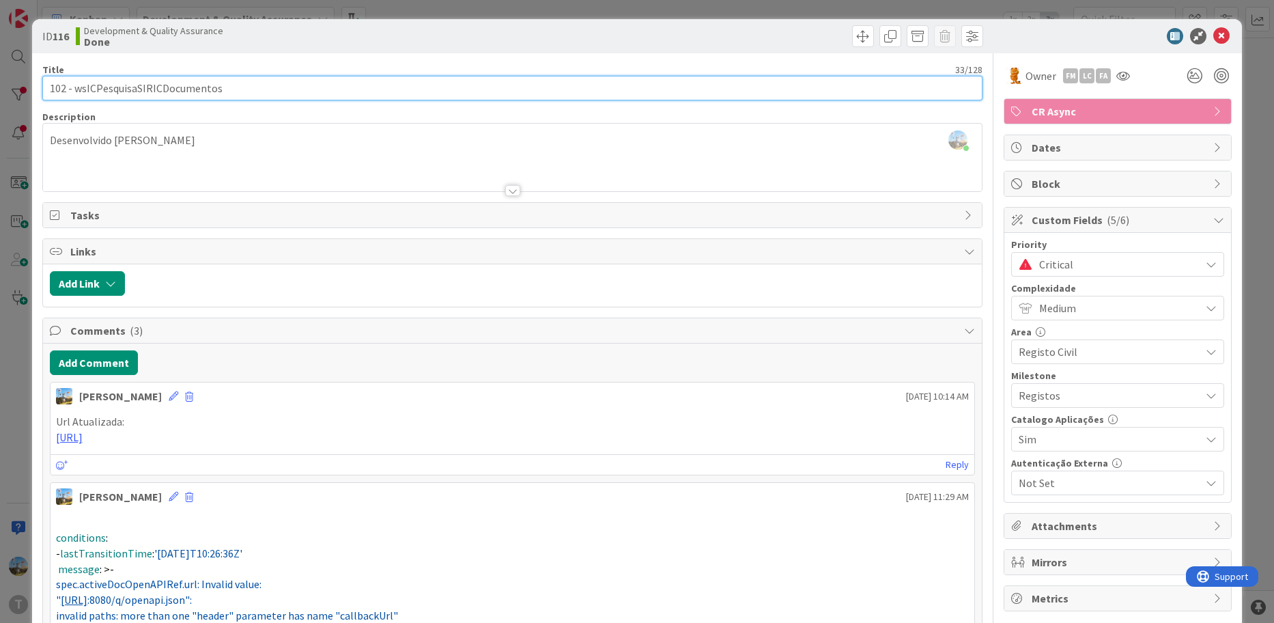
drag, startPoint x: 217, startPoint y: 86, endPoint x: 75, endPoint y: 83, distance: 142.0
click at [75, 83] on input "102 - wsICPesquisaSIRICDocumentos" at bounding box center [512, 88] width 941 height 25
